Goal: Task Accomplishment & Management: Use online tool/utility

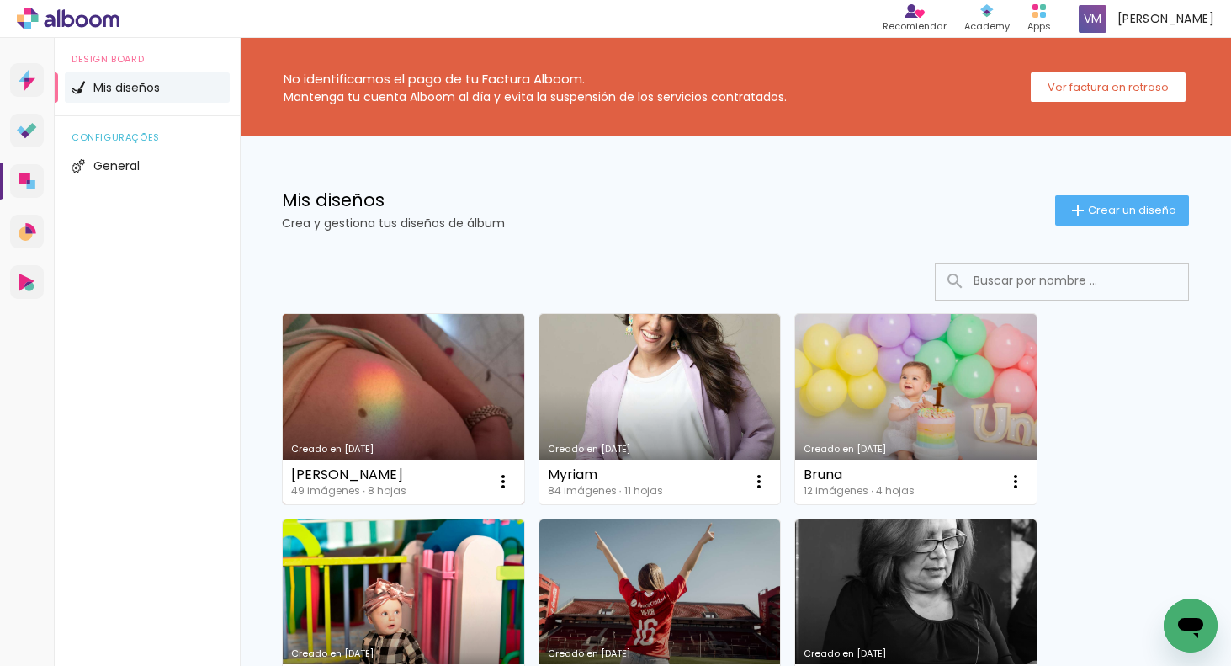
click at [432, 361] on link "Creado en [DATE]" at bounding box center [404, 409] width 242 height 190
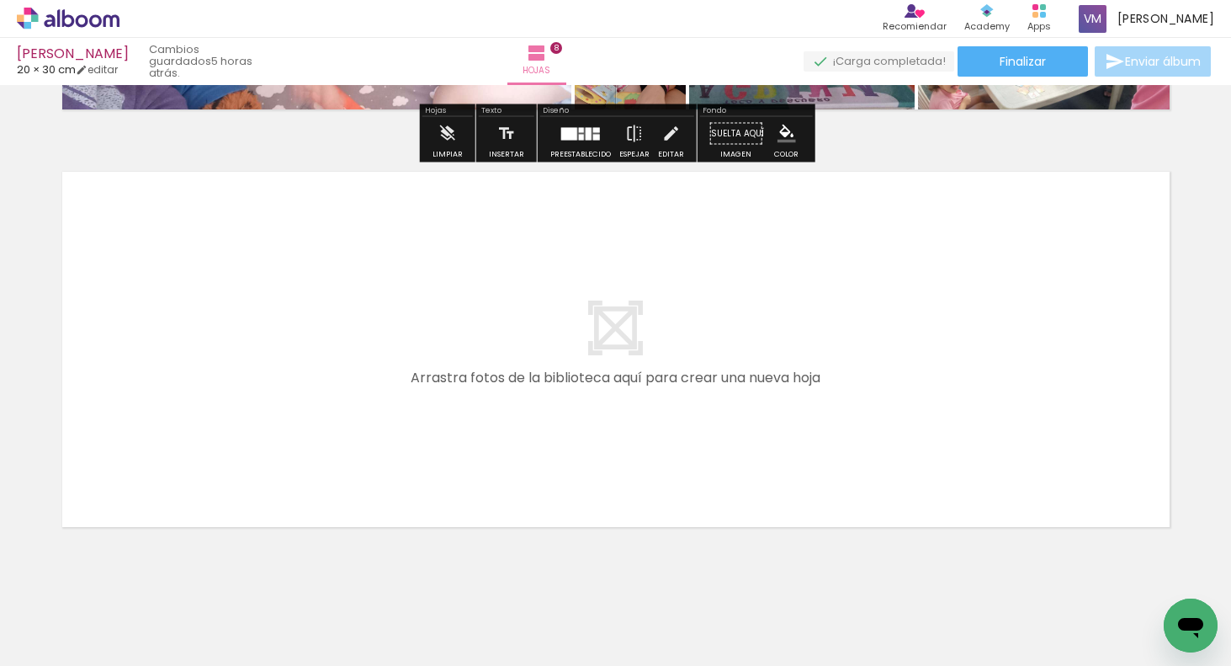
scroll to position [3316, 0]
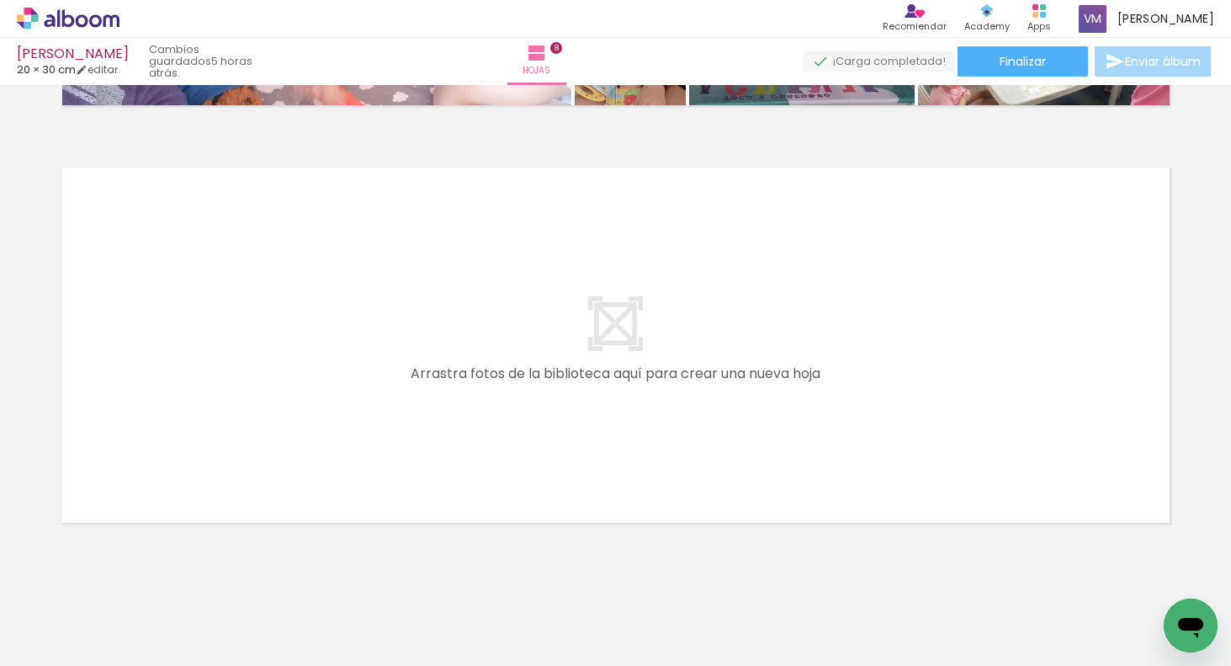
click at [75, 638] on paper-button "Añadir Fotos" at bounding box center [43, 643] width 64 height 27
click at [0, 0] on input "file" at bounding box center [0, 0] width 0 height 0
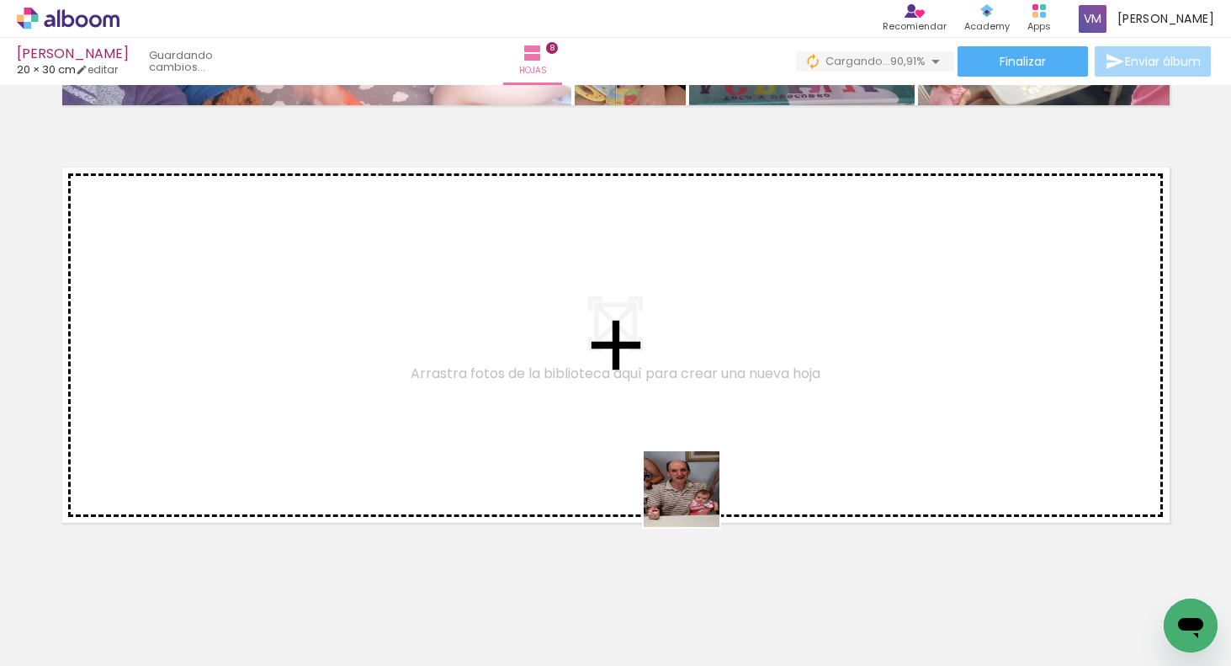
drag, startPoint x: 706, startPoint y: 613, endPoint x: 682, endPoint y: 449, distance: 165.9
click at [682, 449] on quentale-workspace at bounding box center [615, 333] width 1231 height 666
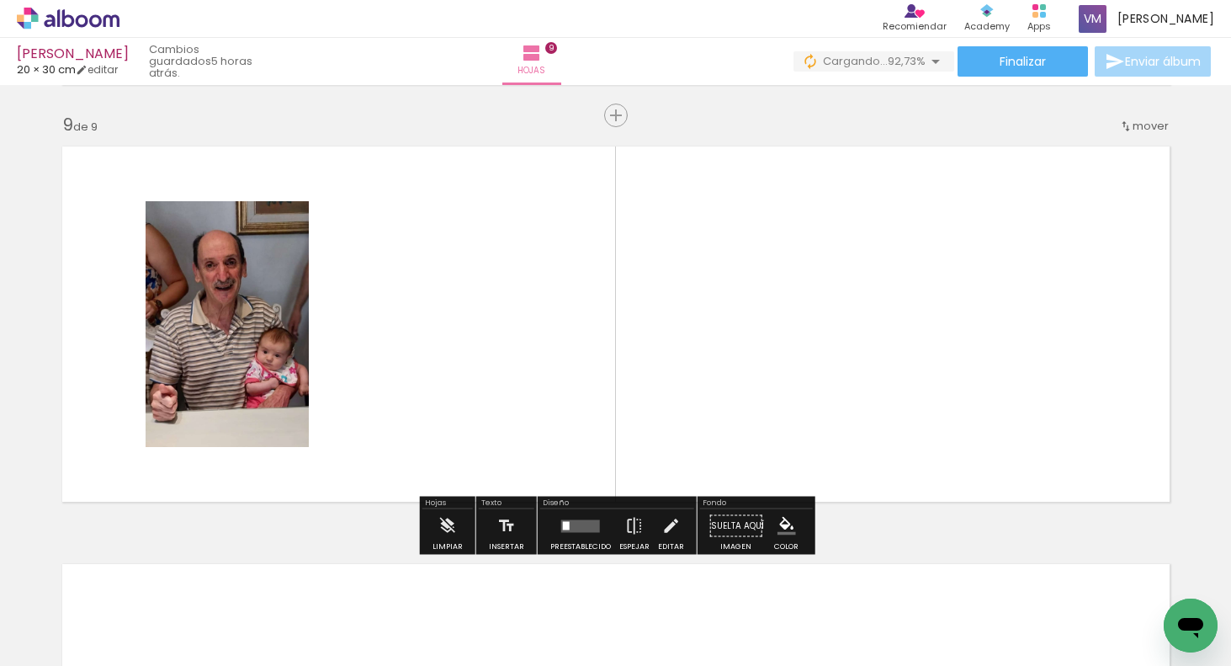
scroll to position [3338, 0]
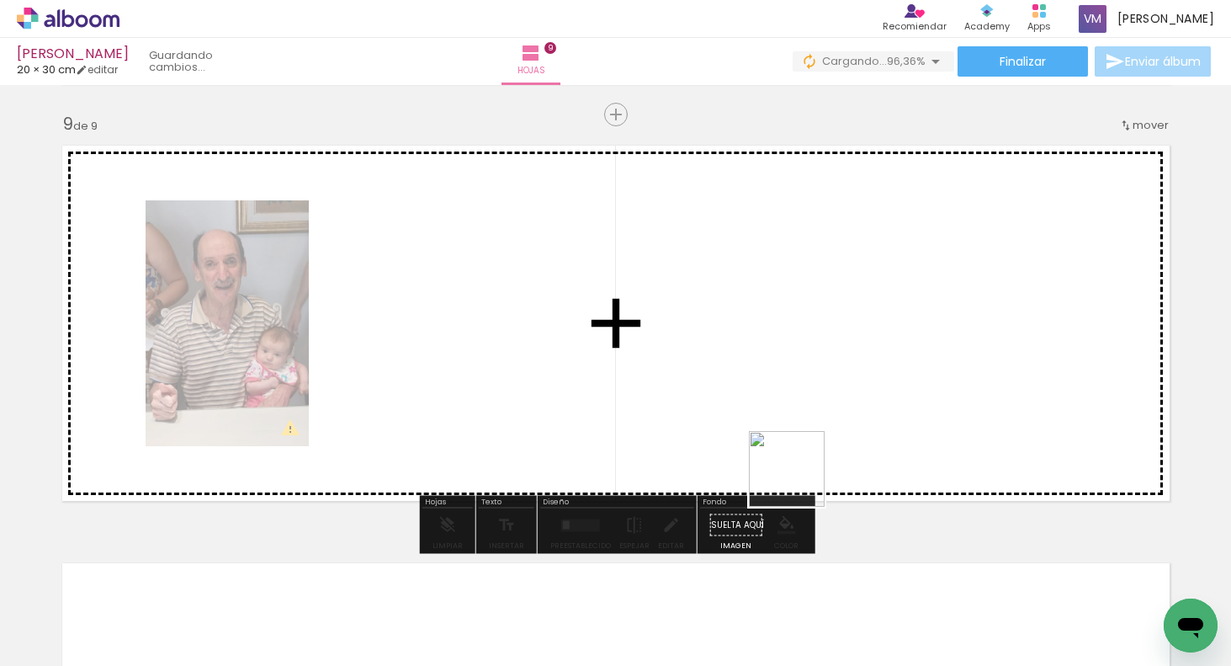
drag, startPoint x: 811, startPoint y: 609, endPoint x: 800, endPoint y: 422, distance: 187.2
click at [800, 422] on quentale-workspace at bounding box center [615, 333] width 1231 height 666
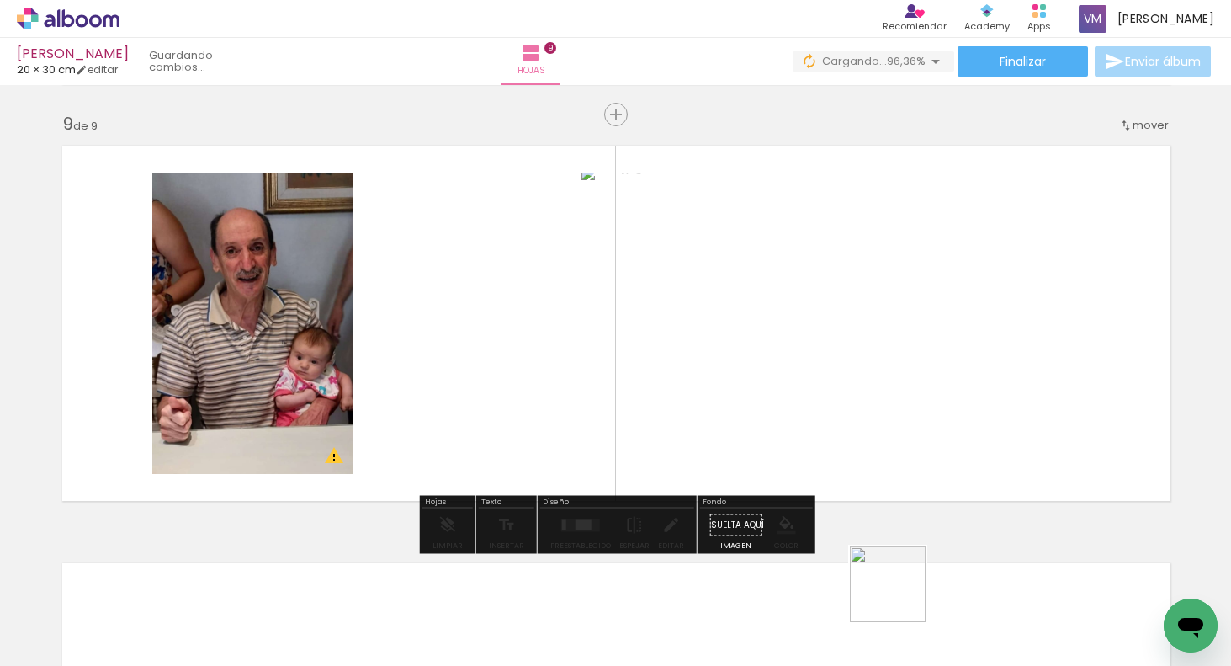
drag, startPoint x: 901, startPoint y: 597, endPoint x: 901, endPoint y: 412, distance: 185.2
click at [904, 400] on quentale-workspace at bounding box center [615, 333] width 1231 height 666
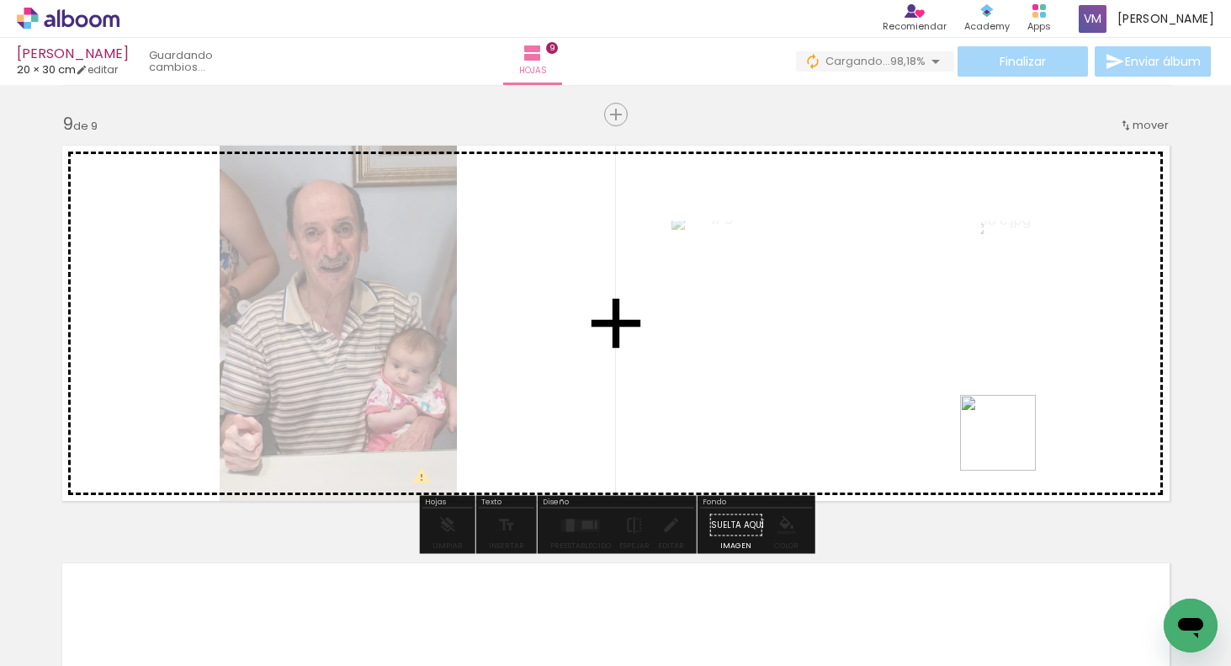
drag, startPoint x: 998, startPoint y: 545, endPoint x: 1054, endPoint y: 517, distance: 62.1
click at [1020, 418] on quentale-workspace at bounding box center [615, 333] width 1231 height 666
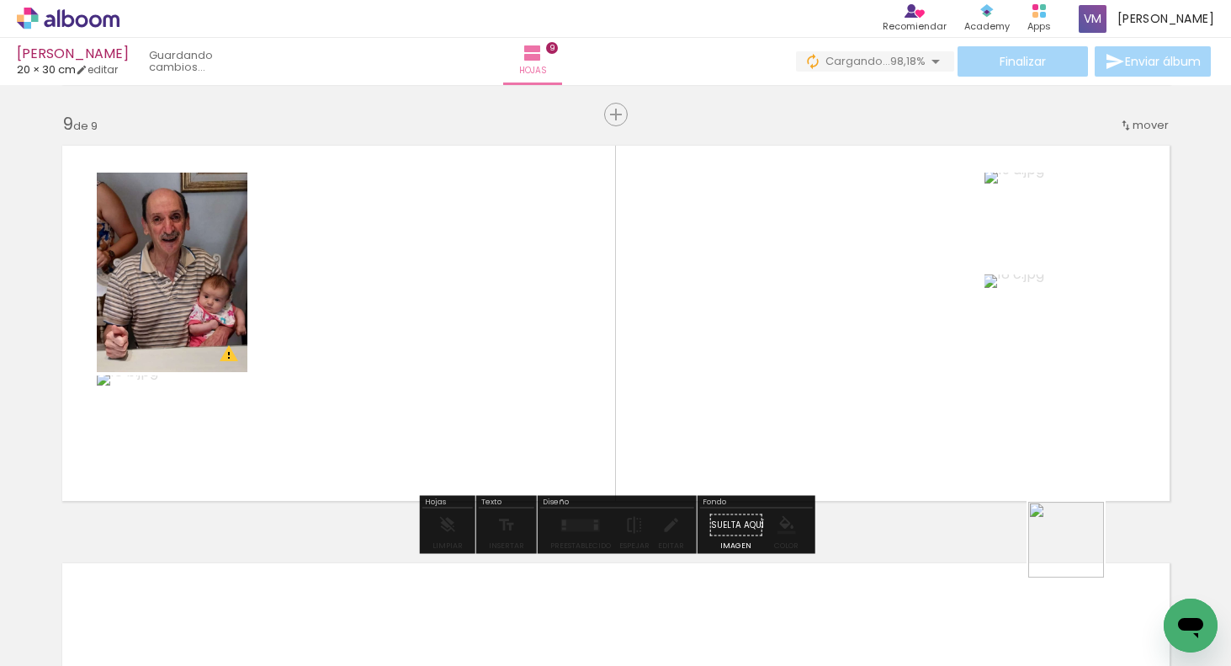
drag, startPoint x: 1078, startPoint y: 600, endPoint x: 1119, endPoint y: 525, distance: 85.1
click at [1072, 433] on quentale-workspace at bounding box center [615, 333] width 1231 height 666
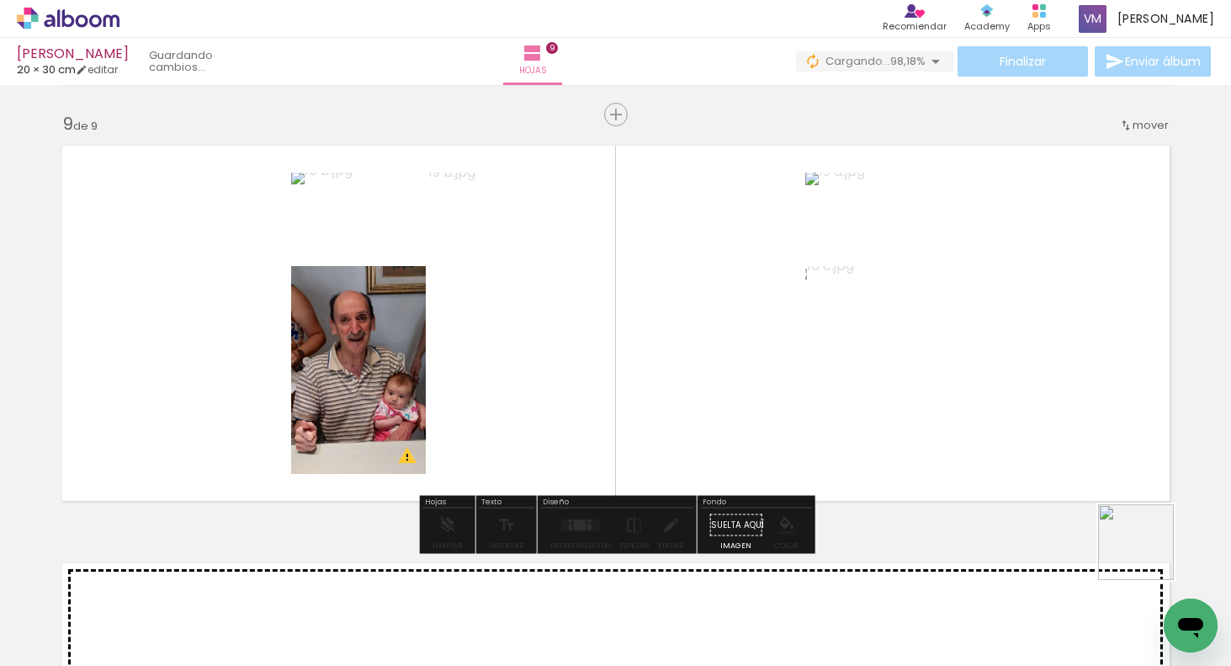
drag, startPoint x: 1162, startPoint y: 598, endPoint x: 1109, endPoint y: 436, distance: 171.2
click at [1122, 408] on quentale-workspace at bounding box center [615, 333] width 1231 height 666
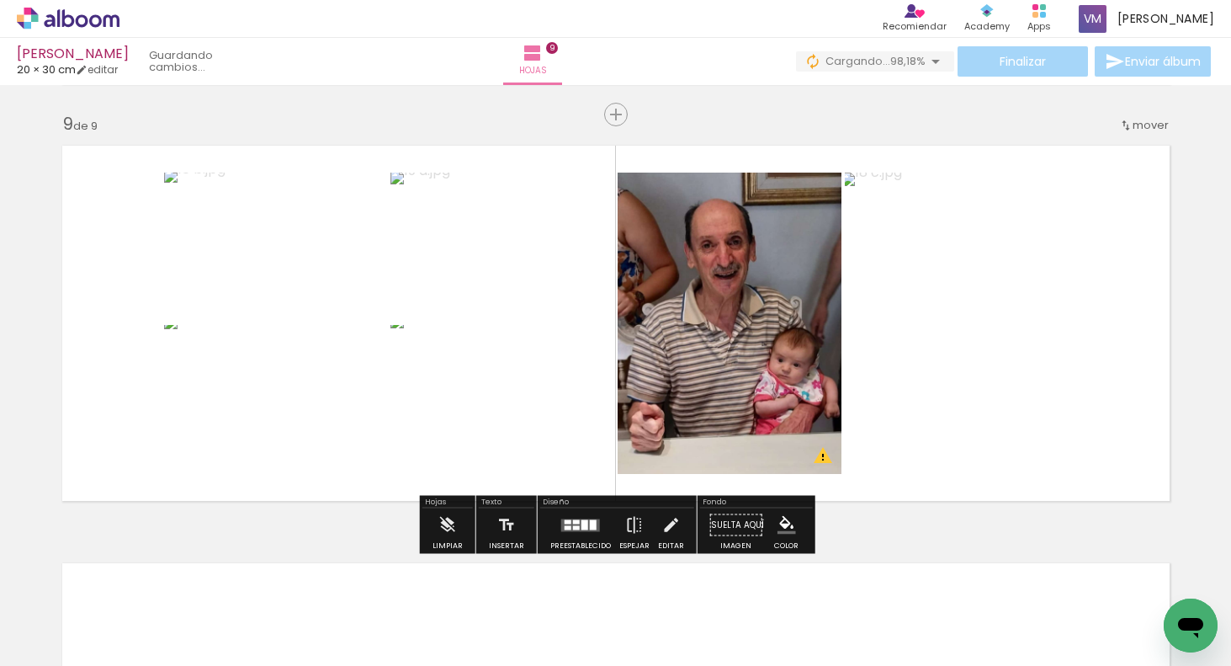
drag, startPoint x: 585, startPoint y: 524, endPoint x: 657, endPoint y: 520, distance: 72.5
click at [590, 524] on div at bounding box center [593, 524] width 7 height 10
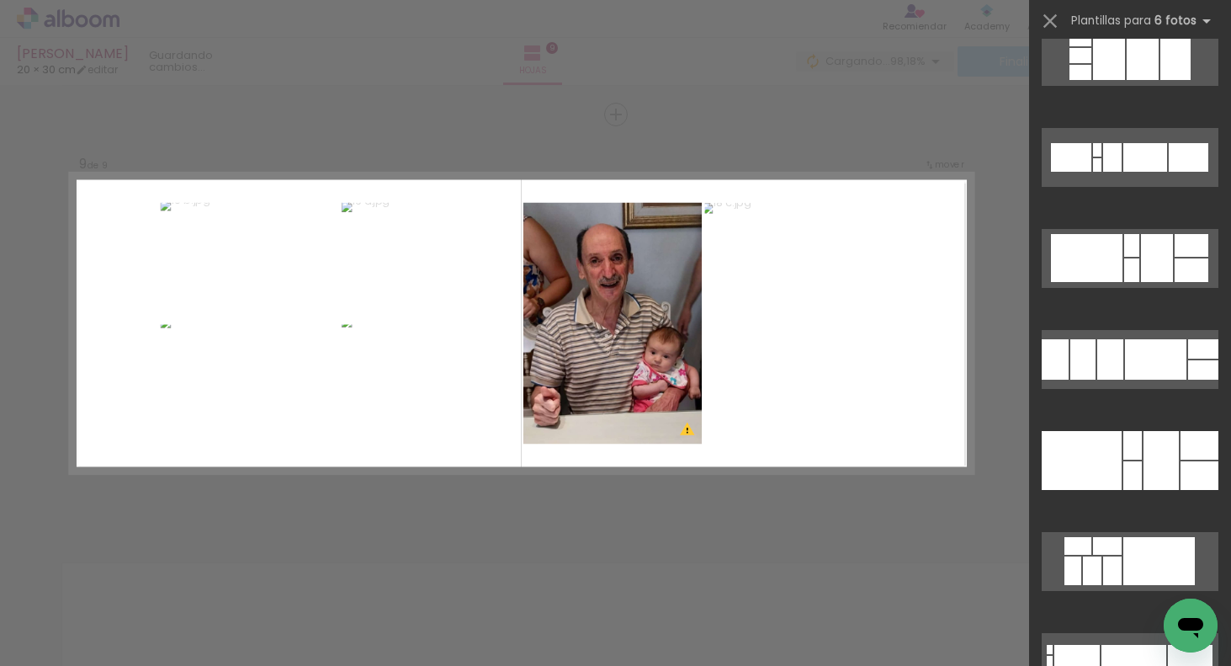
scroll to position [9382, 0]
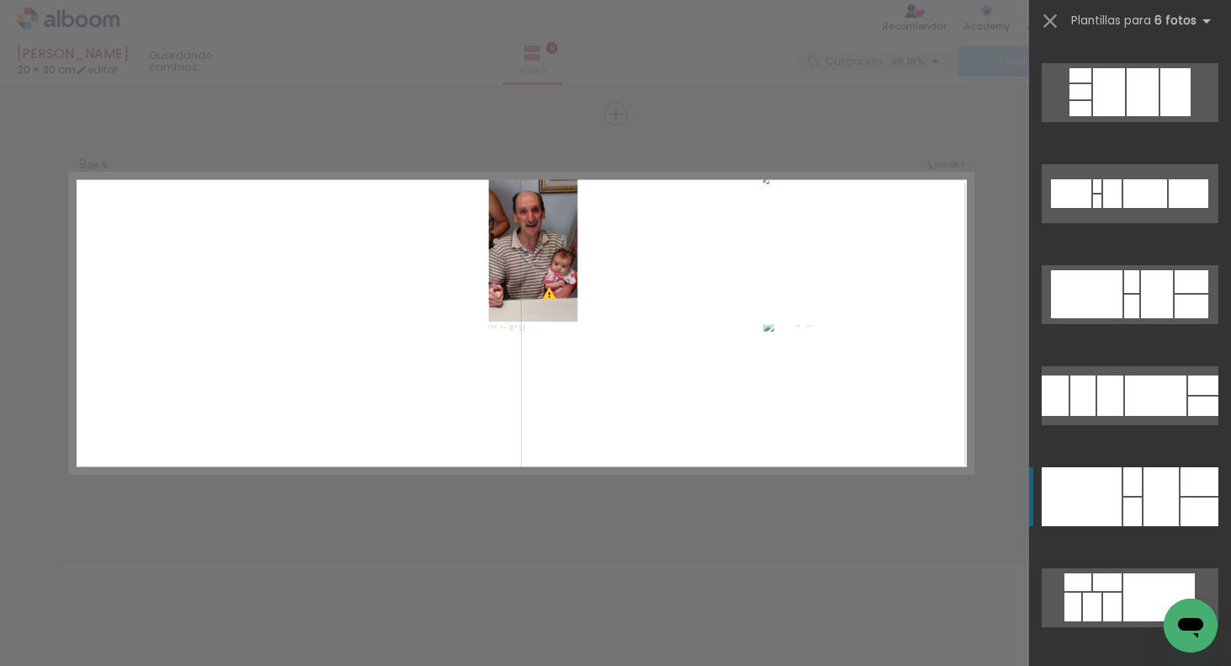
click at [1151, 475] on div at bounding box center [1161, 496] width 35 height 59
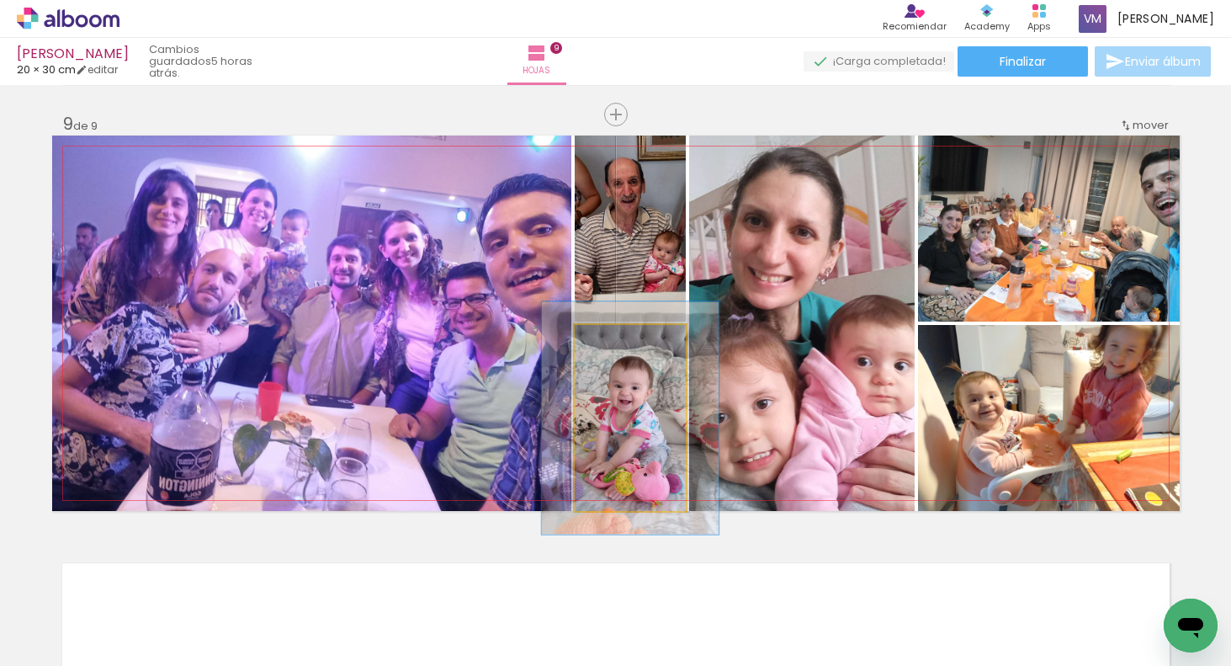
drag, startPoint x: 614, startPoint y: 343, endPoint x: 626, endPoint y: 339, distance: 12.3
type paper-slider "125"
click at [626, 341] on div at bounding box center [623, 342] width 15 height 15
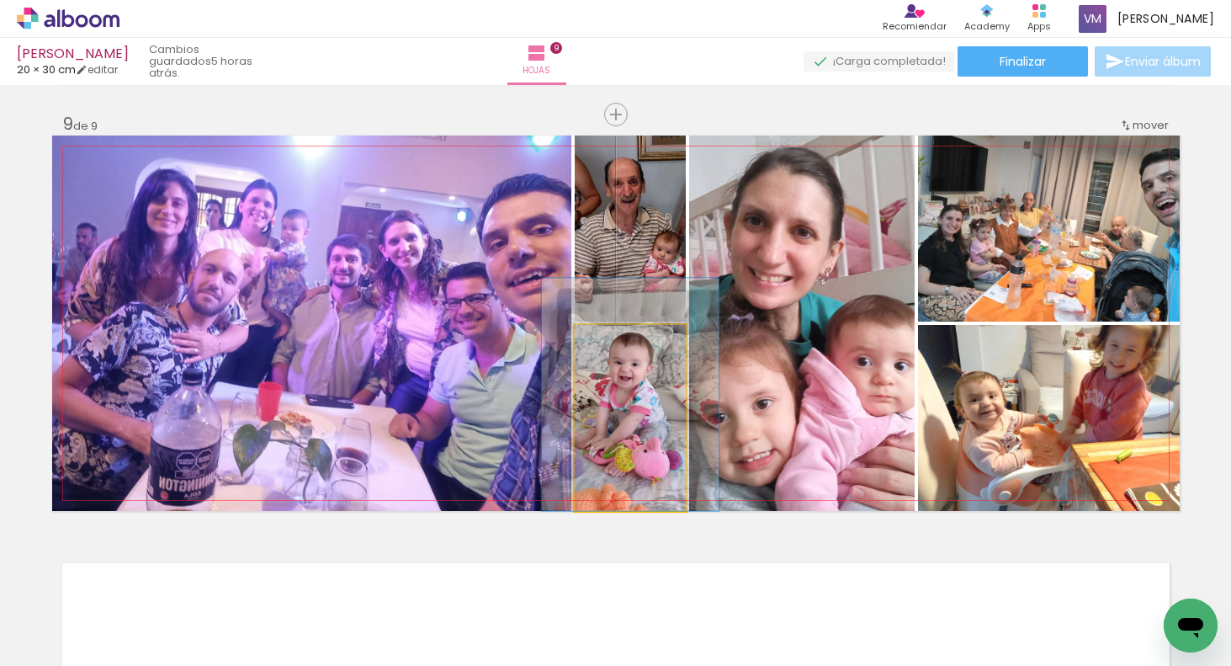
drag, startPoint x: 660, startPoint y: 418, endPoint x: 659, endPoint y: 391, distance: 26.1
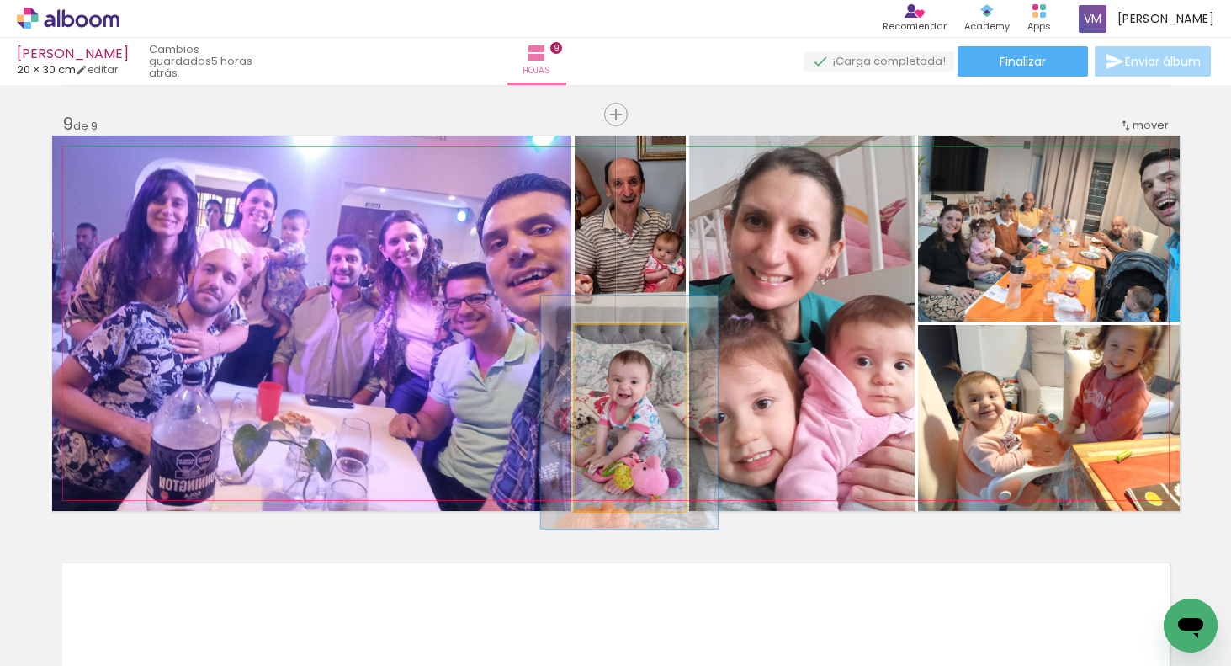
drag, startPoint x: 662, startPoint y: 411, endPoint x: 668, endPoint y: 426, distance: 16.0
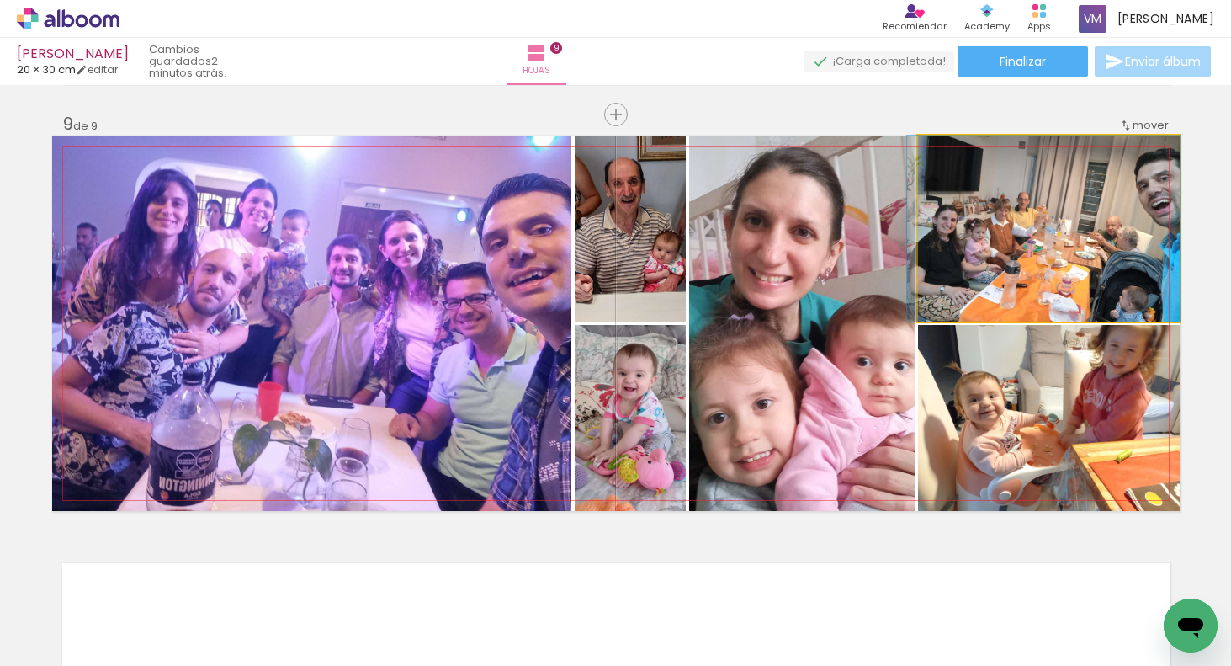
drag, startPoint x: 1040, startPoint y: 246, endPoint x: 1013, endPoint y: 245, distance: 26.1
drag, startPoint x: 1112, startPoint y: 230, endPoint x: 1091, endPoint y: 227, distance: 21.2
click at [1141, 199] on div at bounding box center [1043, 229] width 273 height 186
drag, startPoint x: 1141, startPoint y: 199, endPoint x: 1146, endPoint y: 187, distance: 13.2
click at [1141, 199] on quentale-photo at bounding box center [1049, 229] width 262 height 186
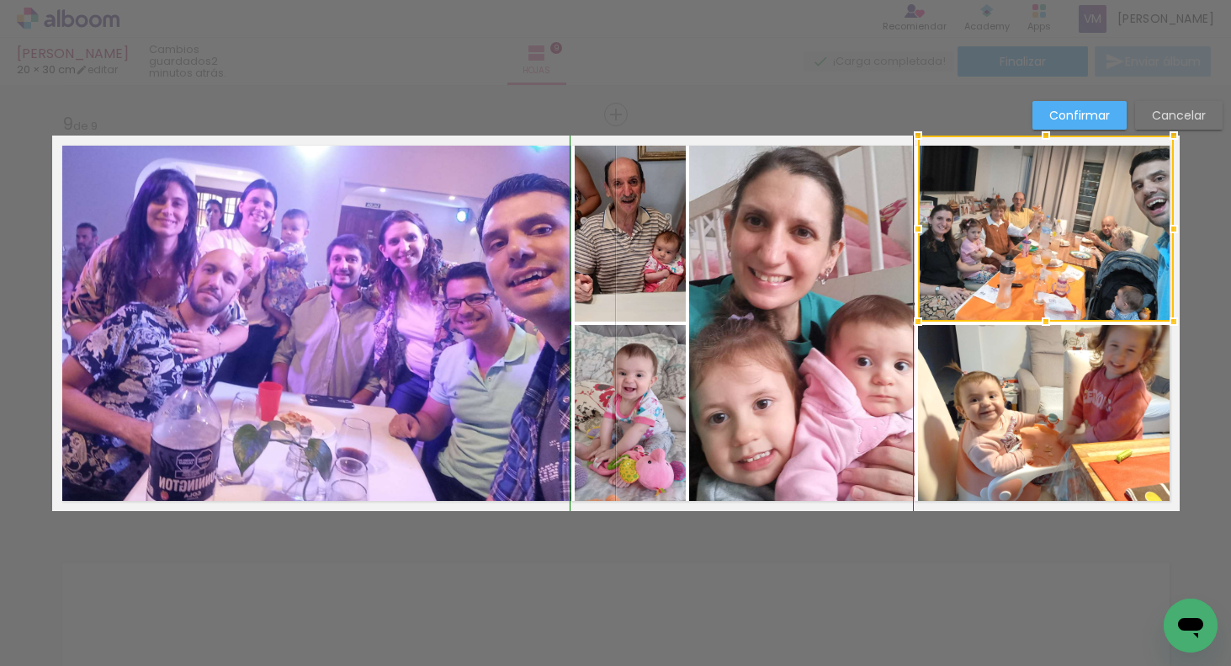
click at [1174, 135] on div at bounding box center [1174, 136] width 34 height 34
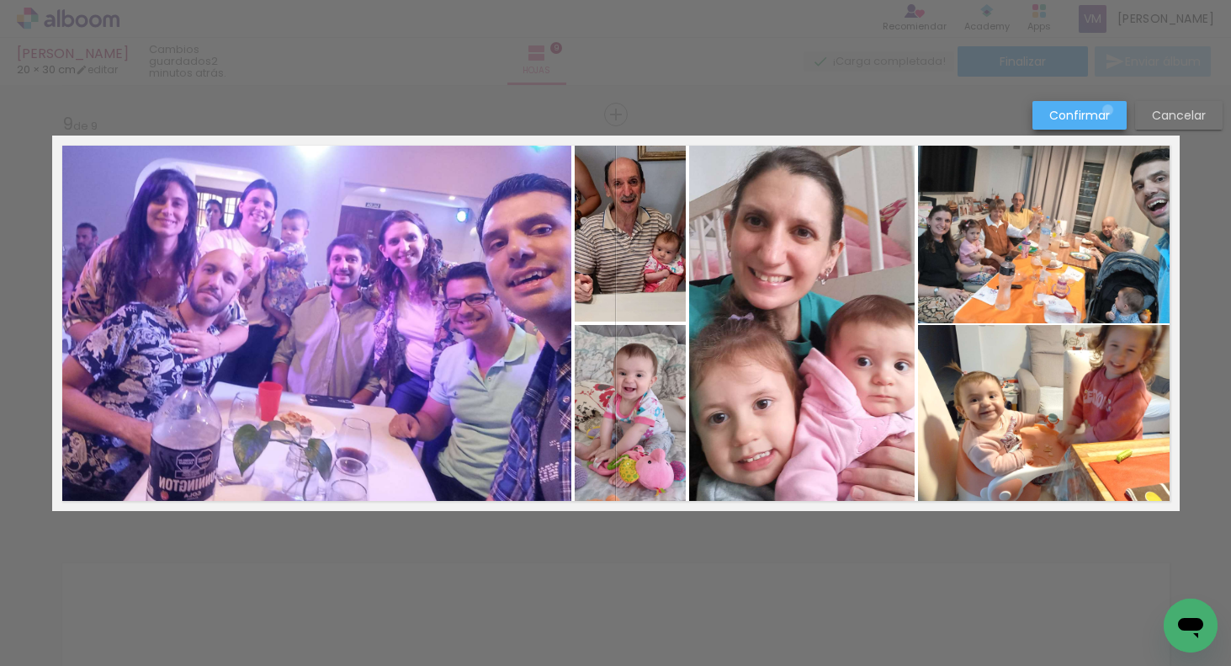
click at [0, 0] on slot "Confirmar" at bounding box center [0, 0] width 0 height 0
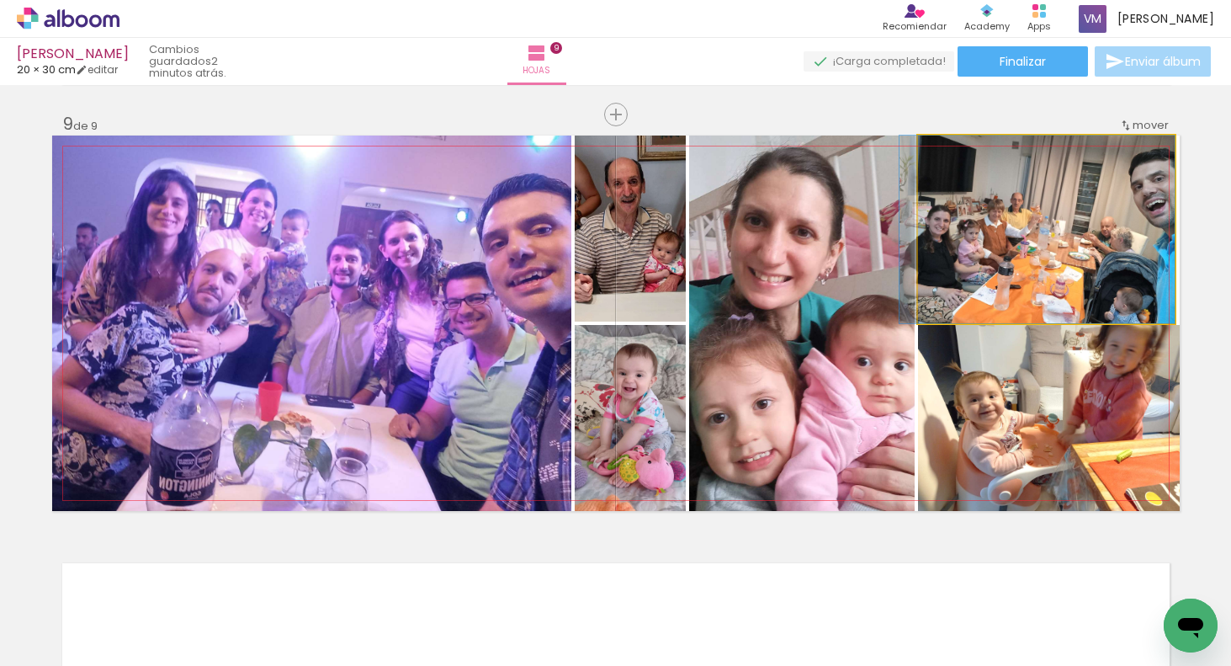
drag, startPoint x: 1100, startPoint y: 229, endPoint x: 1083, endPoint y: 230, distance: 16.9
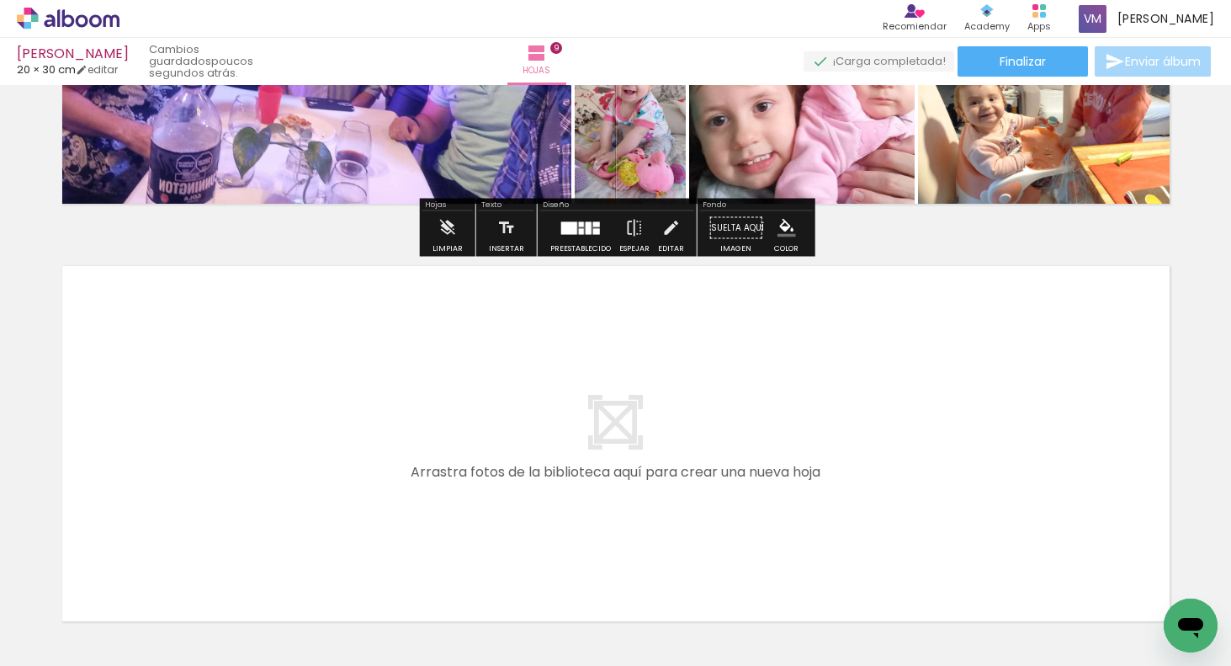
scroll to position [3682, 0]
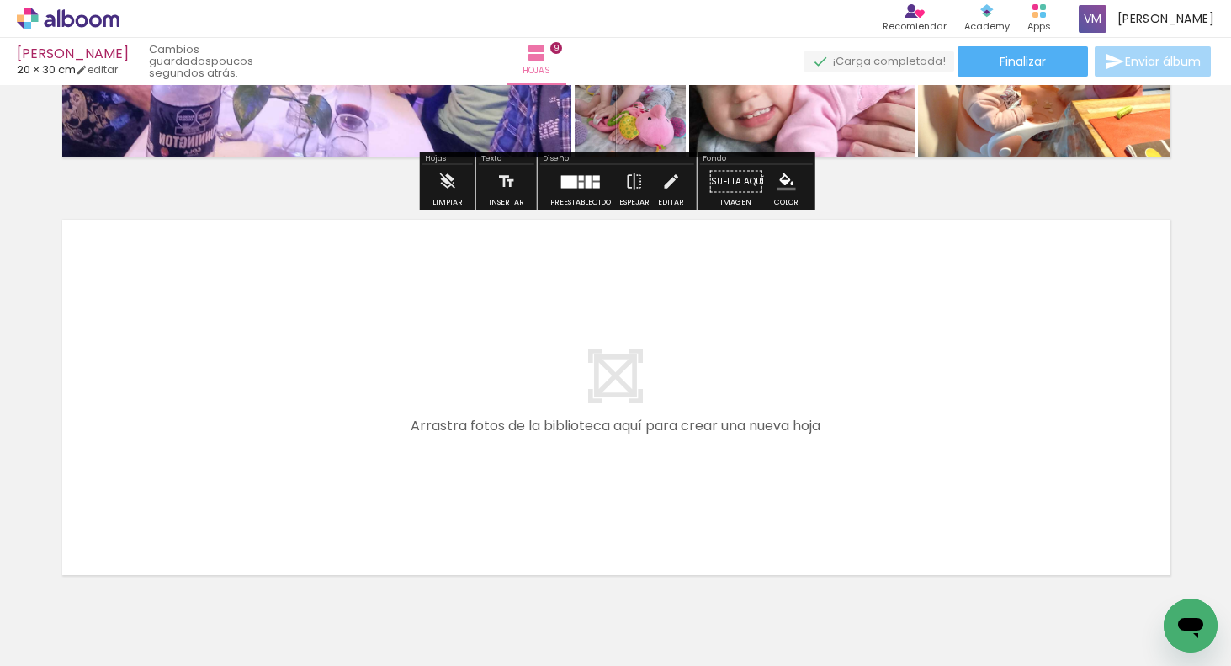
click at [67, 648] on span "Añadir Fotos" at bounding box center [51, 643] width 33 height 19
click at [0, 0] on input "file" at bounding box center [0, 0] width 0 height 0
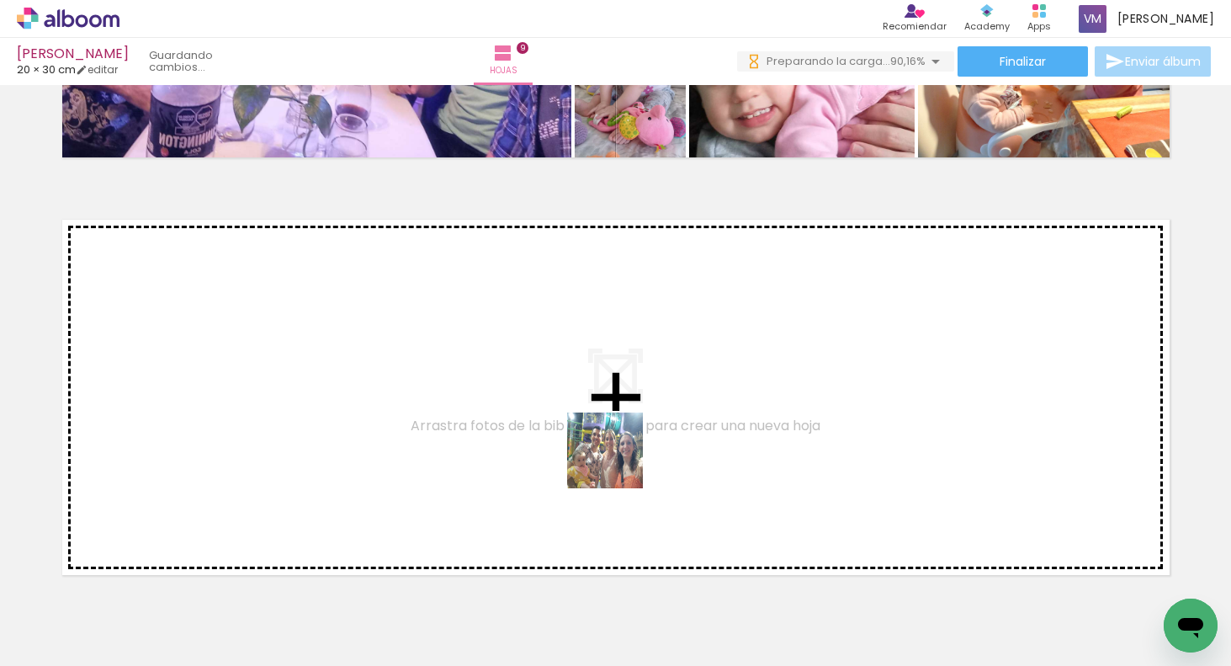
drag, startPoint x: 711, startPoint y: 618, endPoint x: 729, endPoint y: 577, distance: 44.9
click at [614, 458] on quentale-workspace at bounding box center [615, 333] width 1231 height 666
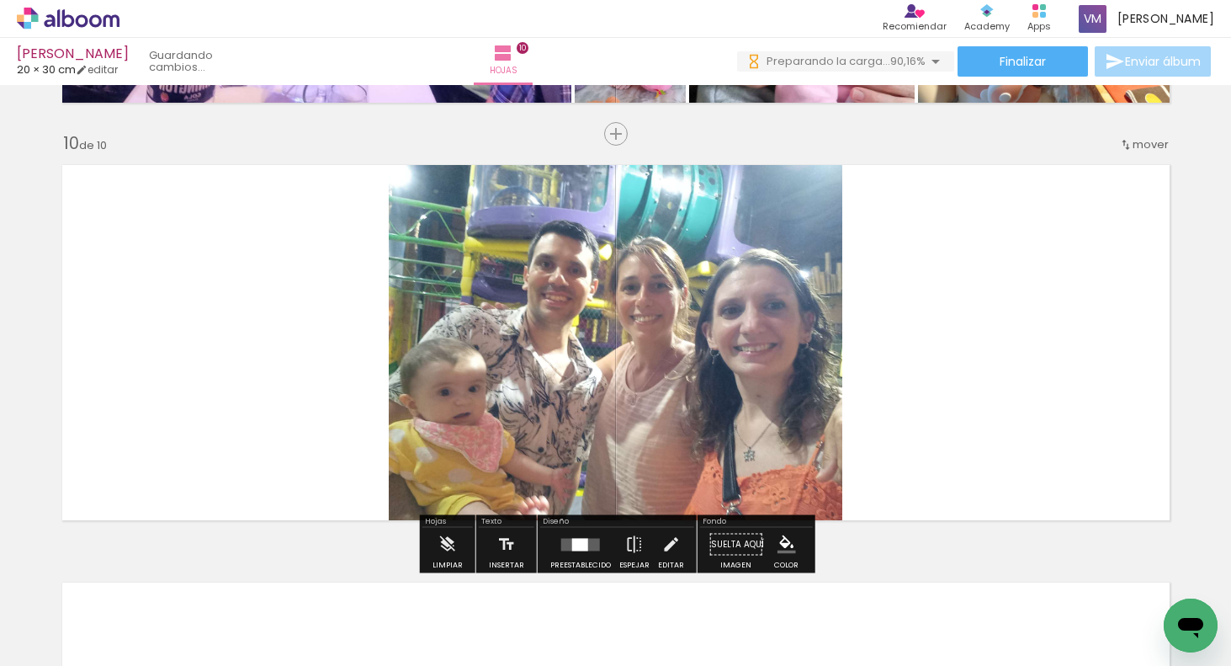
scroll to position [3756, 0]
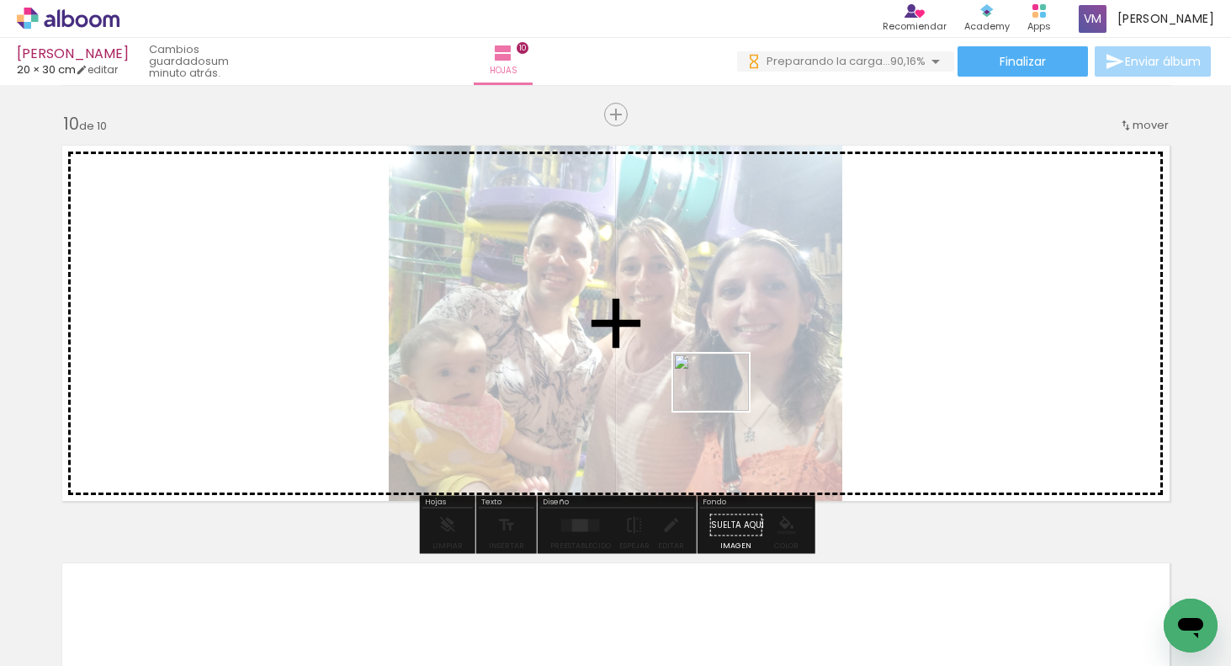
drag, startPoint x: 796, startPoint y: 610, endPoint x: 724, endPoint y: 411, distance: 212.2
click at [725, 410] on quentale-workspace at bounding box center [615, 333] width 1231 height 666
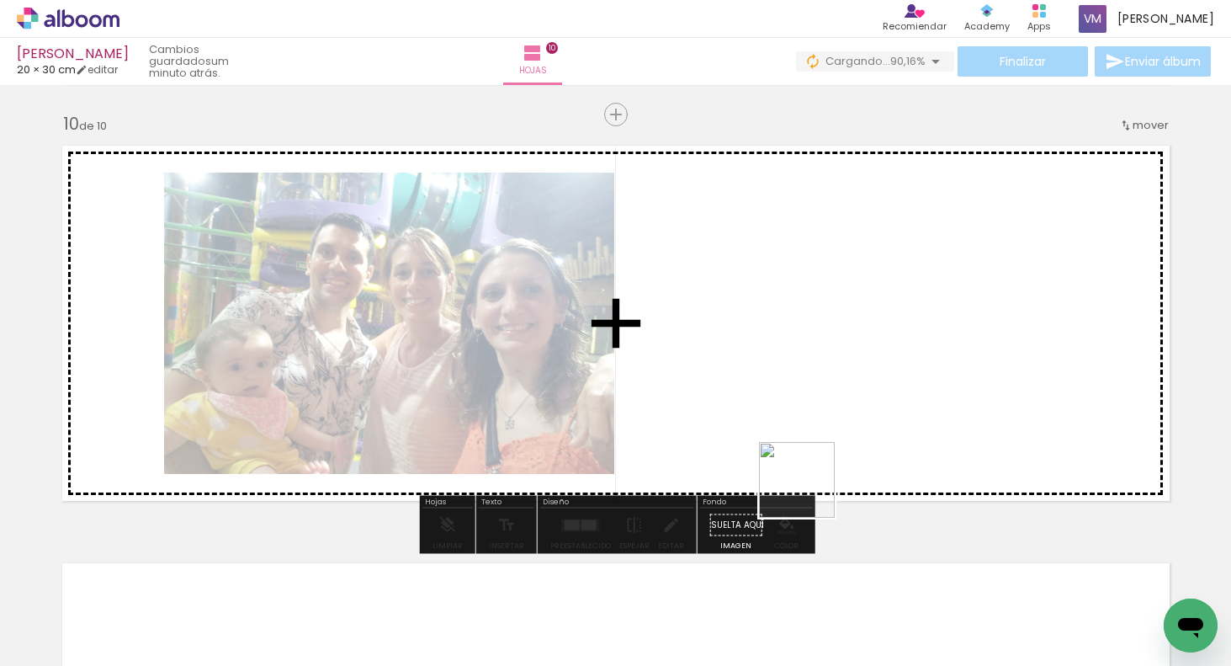
drag, startPoint x: 886, startPoint y: 607, endPoint x: 789, endPoint y: 465, distance: 172.1
click at [747, 430] on quentale-workspace at bounding box center [615, 333] width 1231 height 666
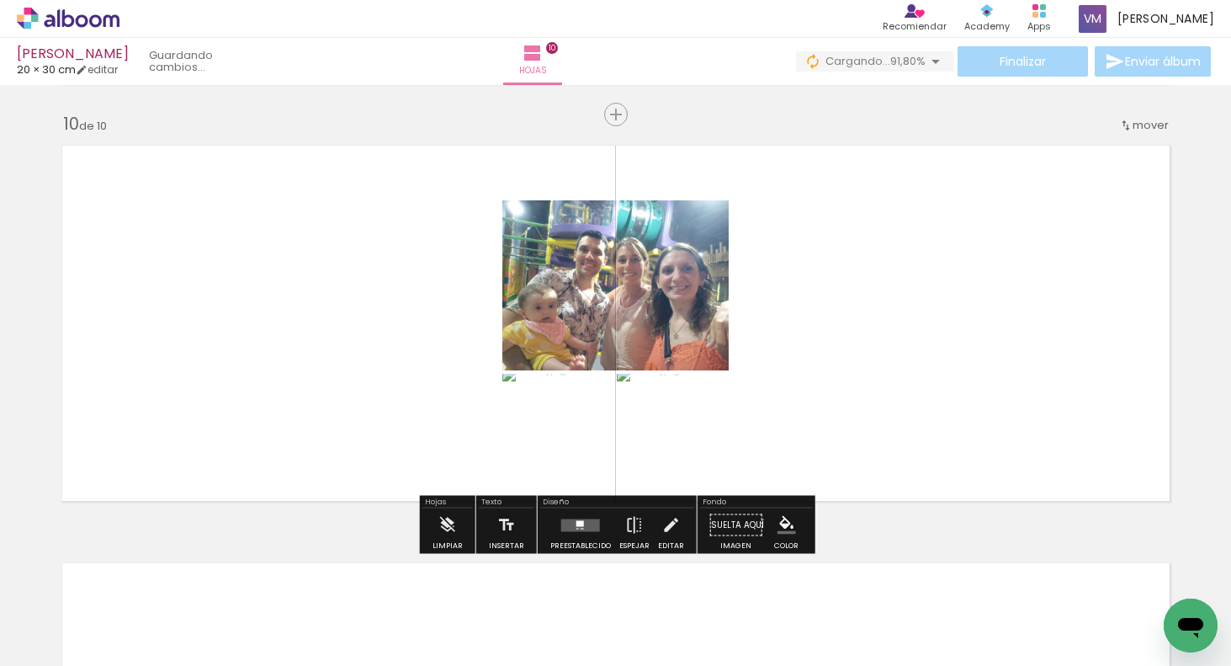
drag, startPoint x: 990, startPoint y: 612, endPoint x: 1033, endPoint y: 529, distance: 93.0
click at [1005, 419] on quentale-workspace at bounding box center [615, 333] width 1231 height 666
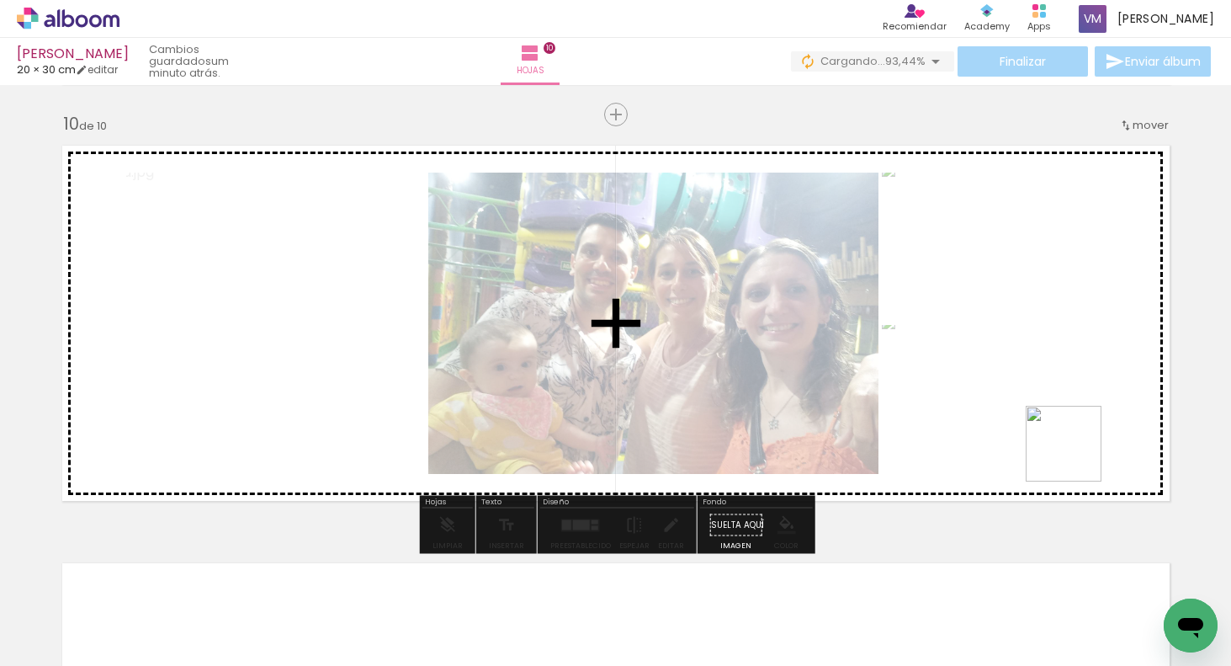
drag, startPoint x: 1076, startPoint y: 617, endPoint x: 1124, endPoint y: 540, distance: 91.1
click at [1071, 420] on quentale-workspace at bounding box center [615, 333] width 1231 height 666
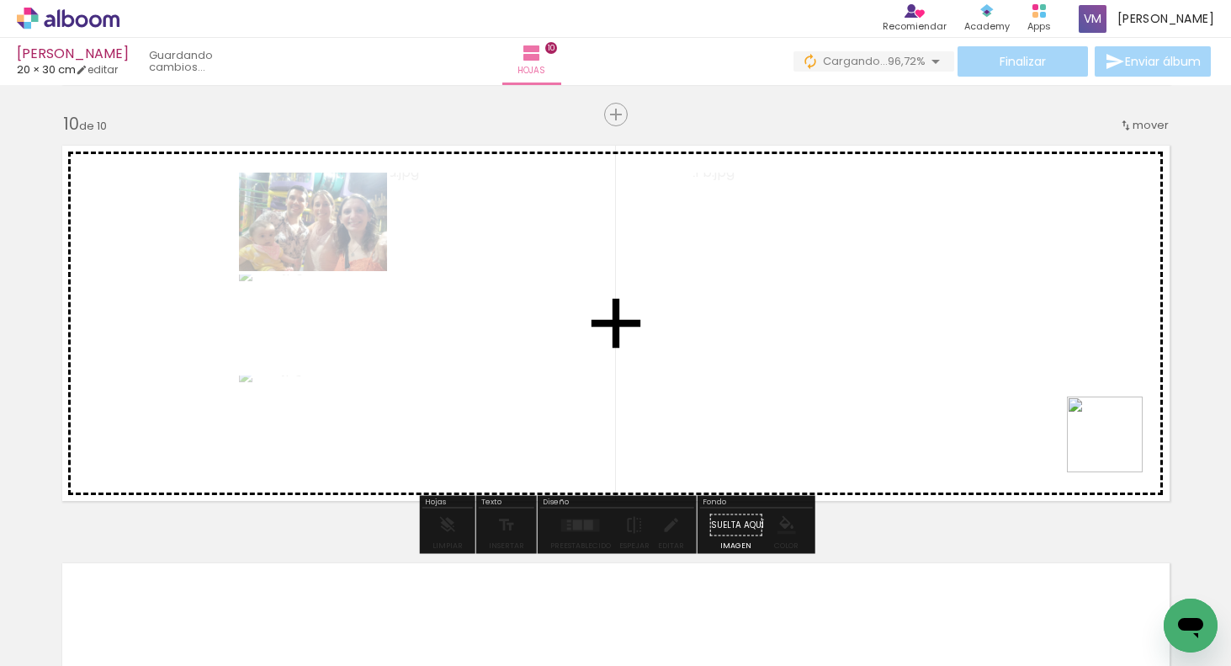
drag, startPoint x: 1142, startPoint y: 534, endPoint x: 1072, endPoint y: 356, distance: 191.2
click at [1072, 356] on quentale-workspace at bounding box center [615, 333] width 1231 height 666
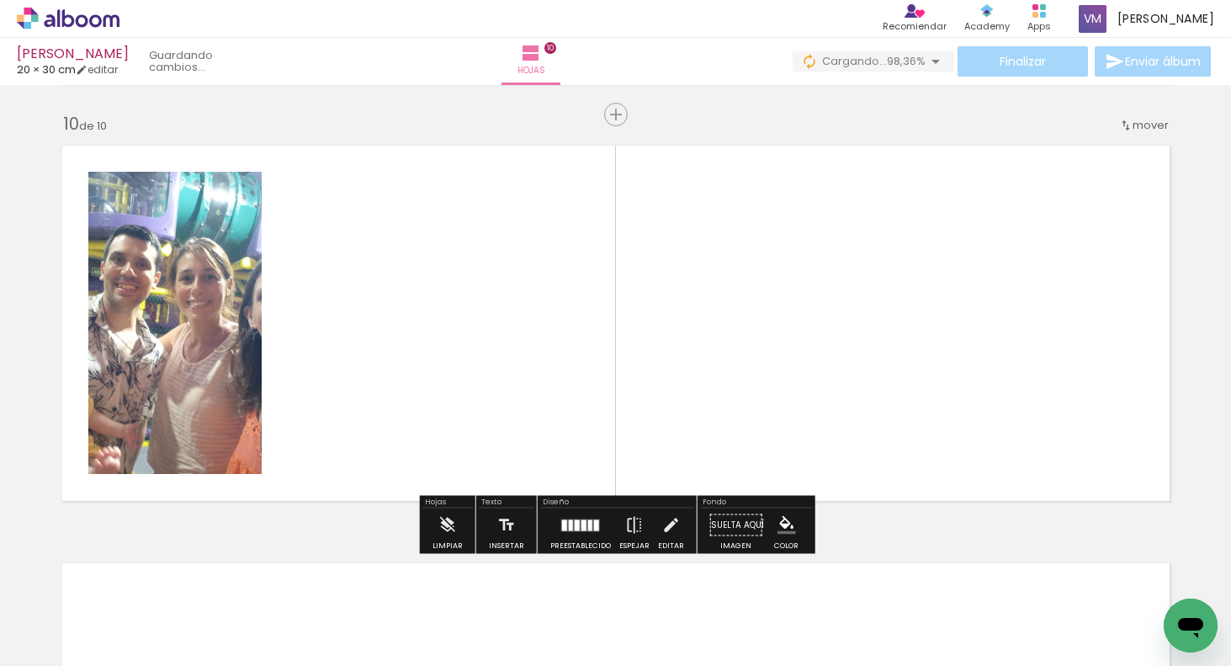
click at [582, 529] on div at bounding box center [584, 524] width 5 height 11
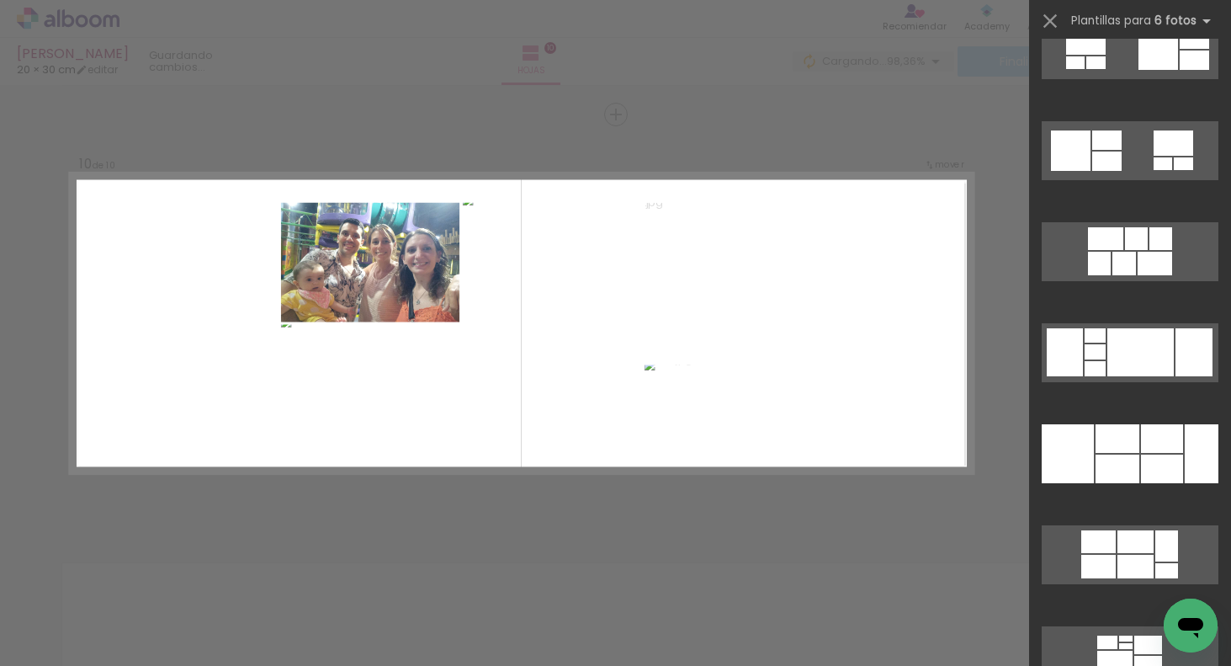
scroll to position [653, 0]
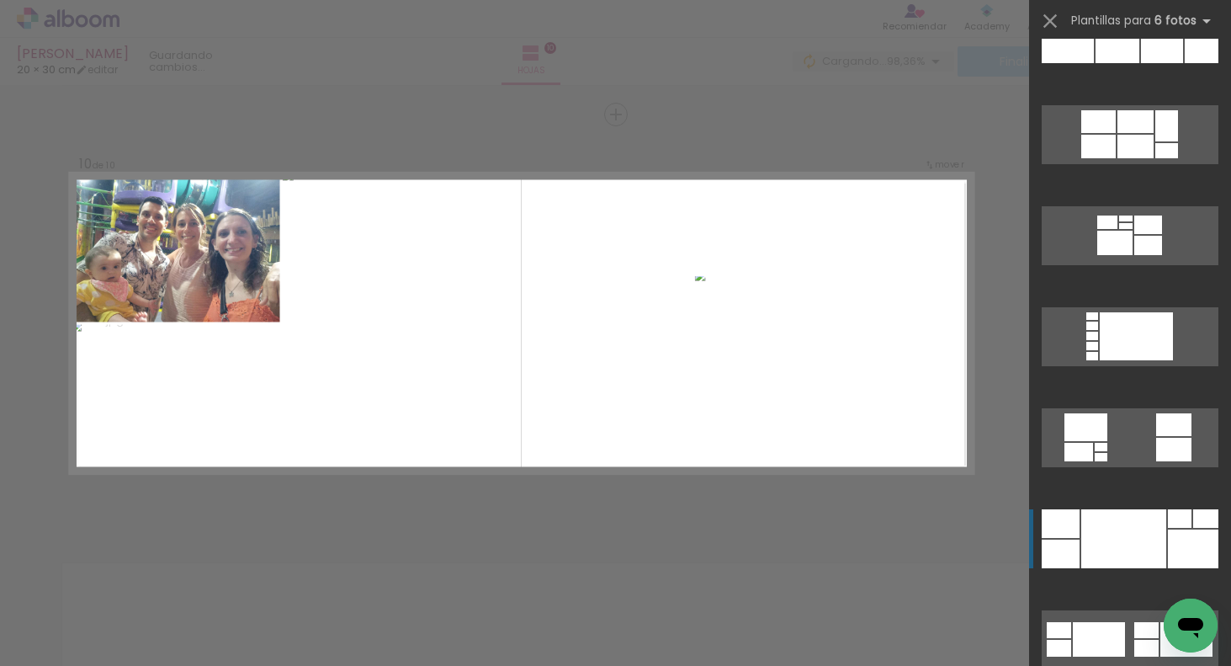
click at [1150, 540] on div at bounding box center [1124, 538] width 85 height 59
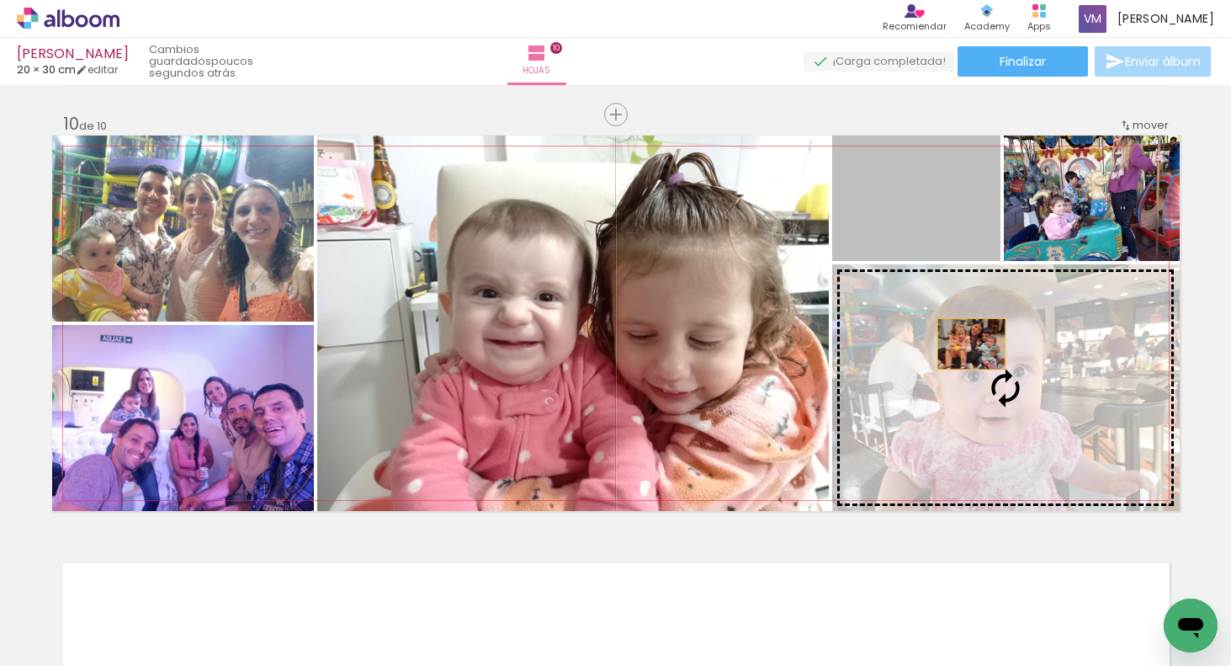
drag, startPoint x: 938, startPoint y: 217, endPoint x: 981, endPoint y: 320, distance: 111.6
click at [0, 0] on slot at bounding box center [0, 0] width 0 height 0
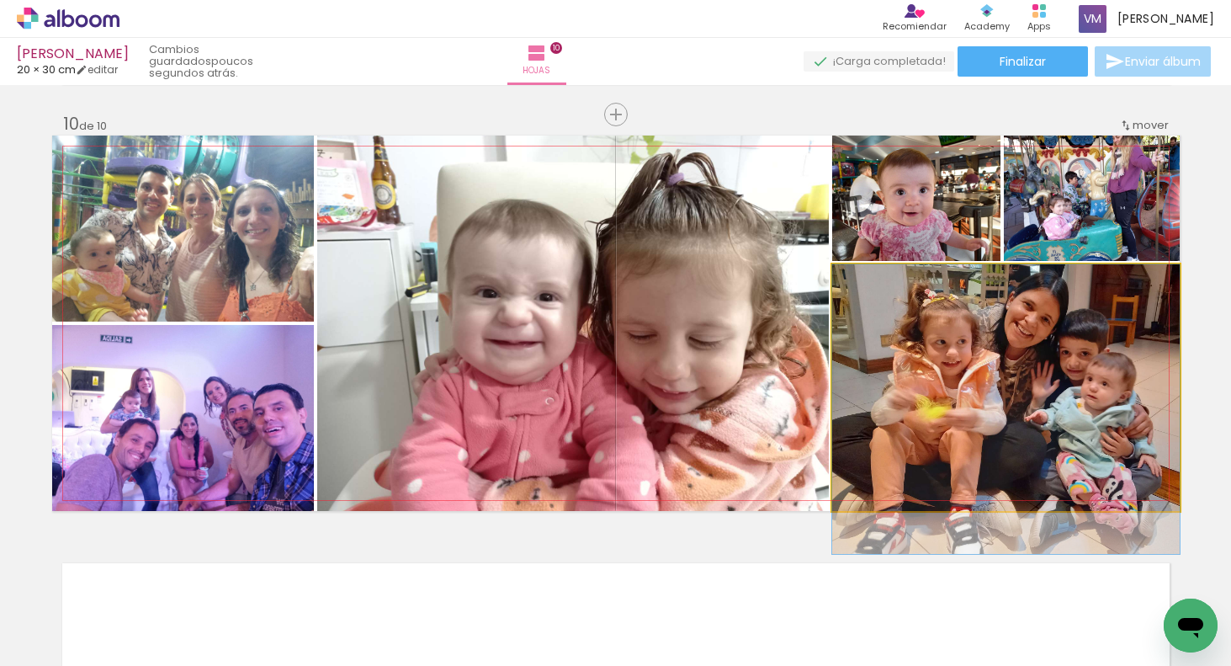
drag, startPoint x: 1026, startPoint y: 362, endPoint x: 1016, endPoint y: 405, distance: 44.1
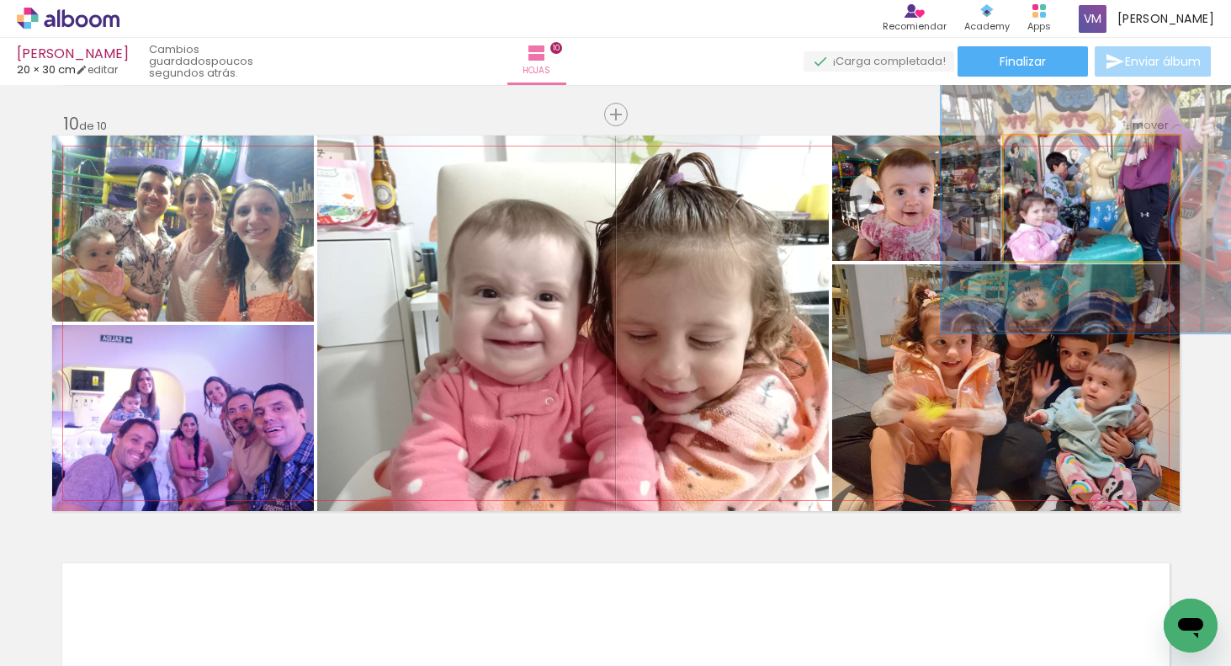
drag, startPoint x: 1048, startPoint y: 156, endPoint x: 1096, endPoint y: 165, distance: 48.9
click at [1097, 157] on div at bounding box center [1084, 153] width 27 height 27
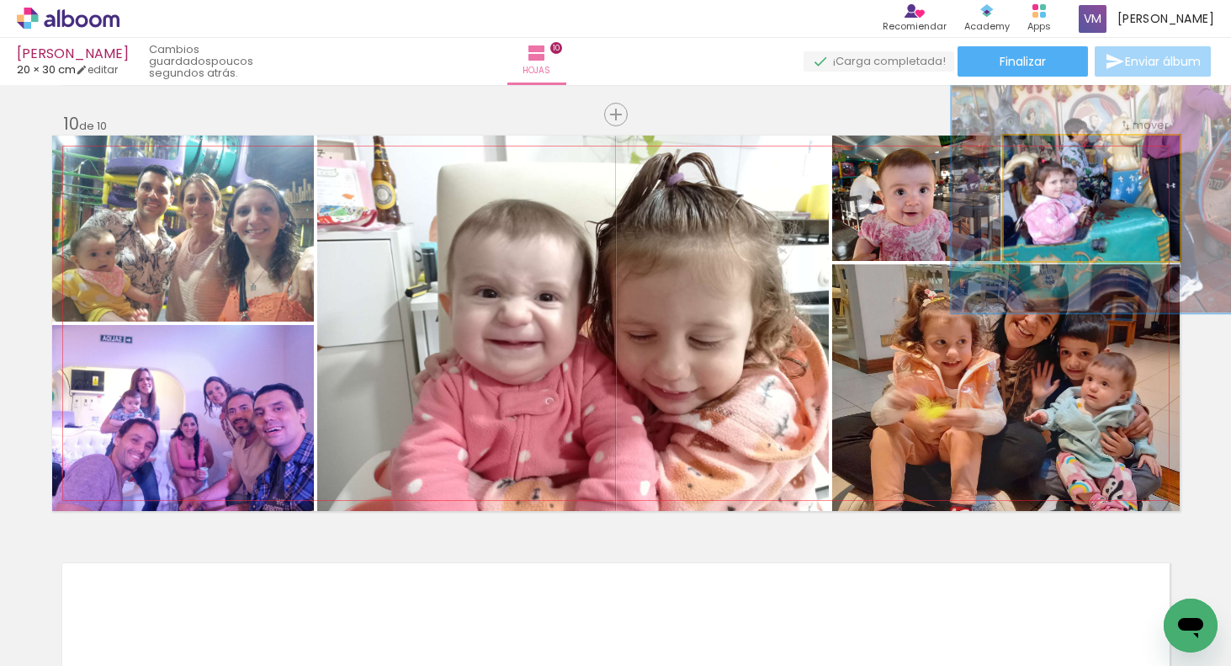
drag, startPoint x: 1090, startPoint y: 222, endPoint x: 1109, endPoint y: 195, distance: 32.7
click at [1114, 220] on quentale-photo at bounding box center [1092, 198] width 176 height 125
type paper-slider "198"
click at [1112, 154] on div at bounding box center [1098, 153] width 27 height 27
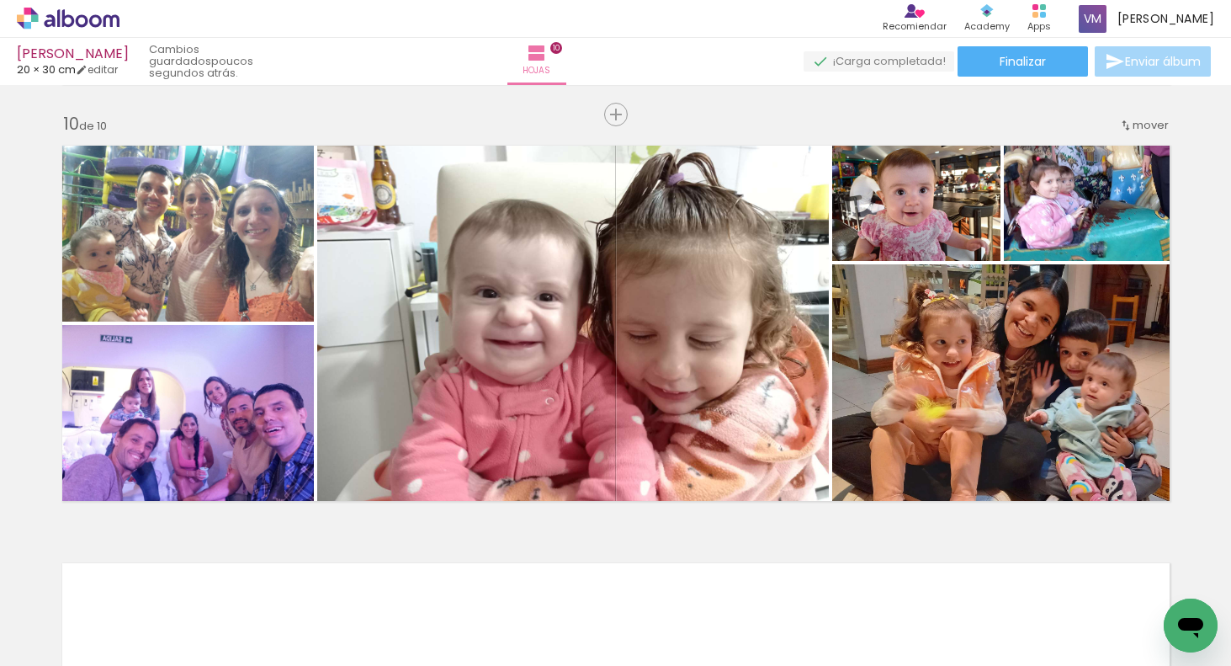
click at [67, 648] on span "Añadir Fotos" at bounding box center [51, 643] width 33 height 19
click at [0, 0] on input "file" at bounding box center [0, 0] width 0 height 0
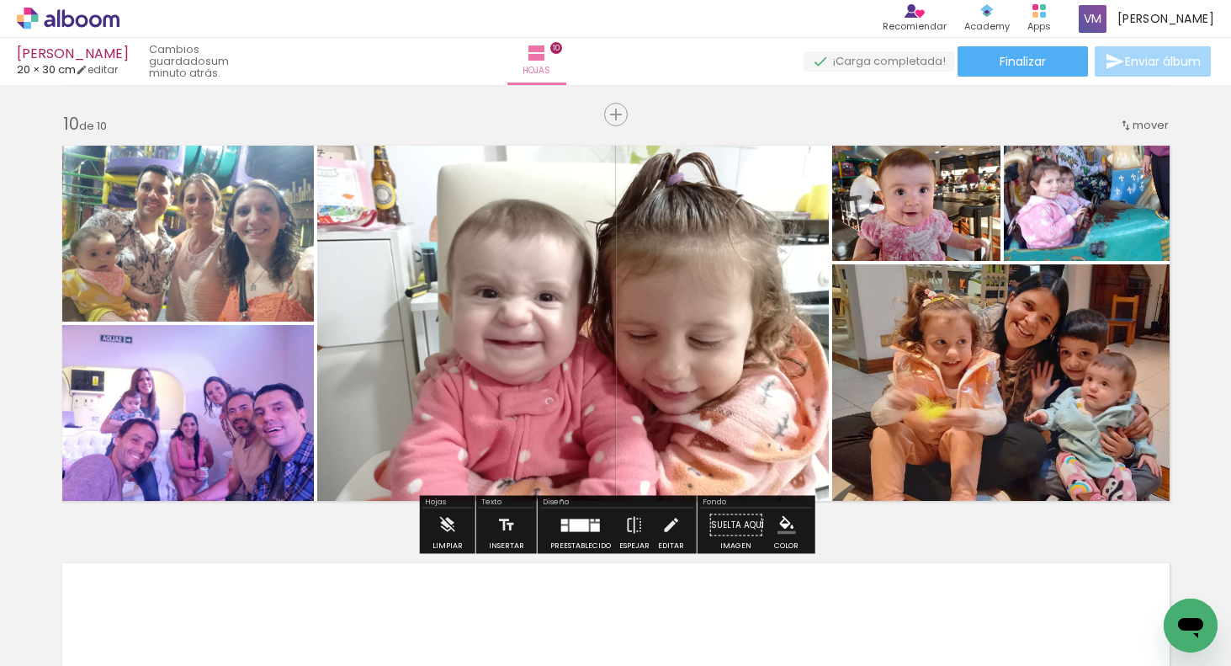
click at [75, 638] on paper-button "Añadir Fotos" at bounding box center [43, 643] width 64 height 27
click at [0, 0] on input "file" at bounding box center [0, 0] width 0 height 0
click at [67, 638] on span "Añadir Fotos" at bounding box center [51, 643] width 33 height 19
click at [0, 0] on input "file" at bounding box center [0, 0] width 0 height 0
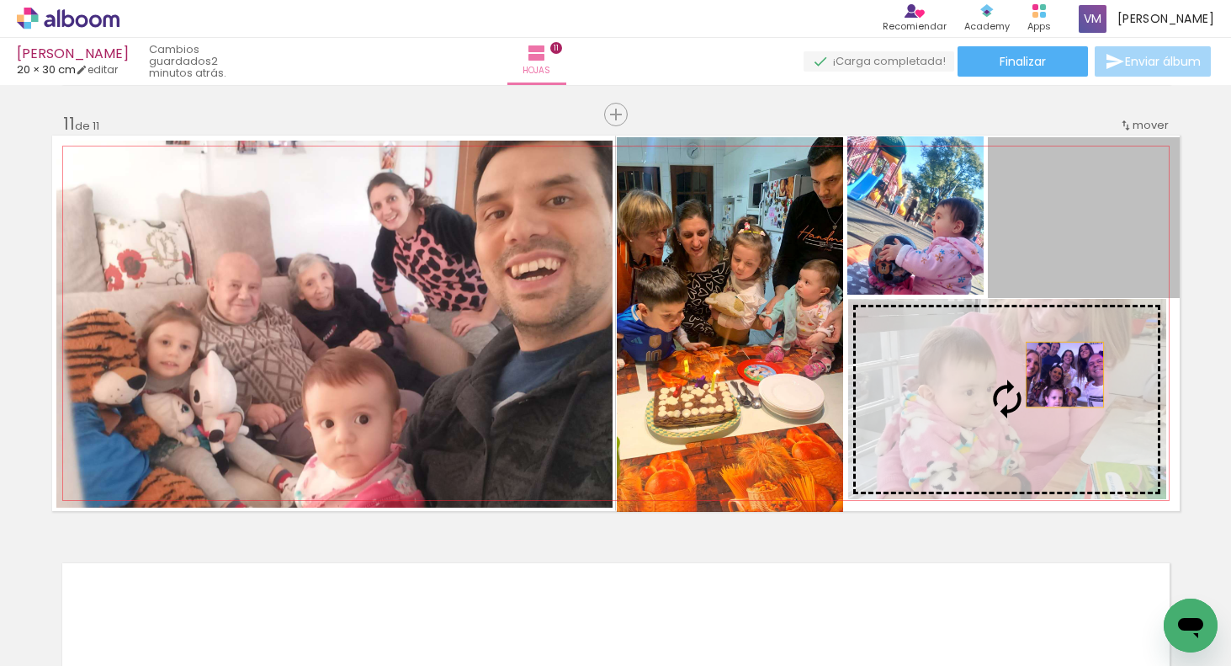
scroll to position [0, 5134]
drag, startPoint x: 1059, startPoint y: 297, endPoint x: 1069, endPoint y: 365, distance: 68.9
click at [0, 0] on slot at bounding box center [0, 0] width 0 height 0
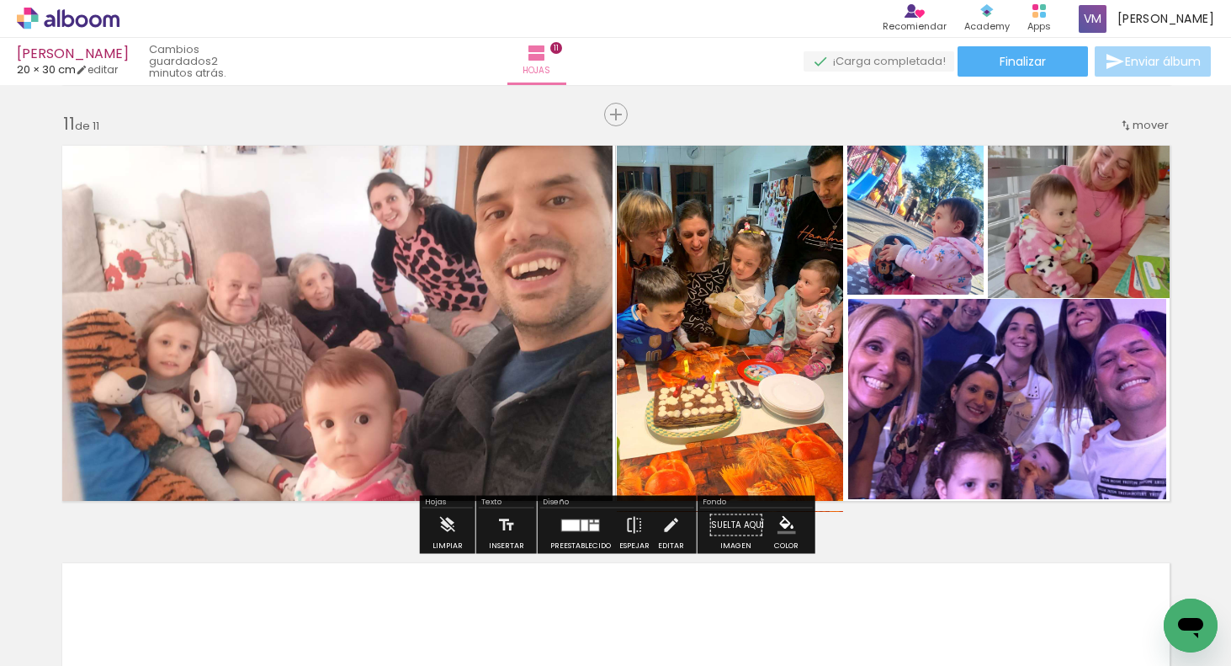
click at [1058, 370] on quentale-photo at bounding box center [1007, 399] width 318 height 200
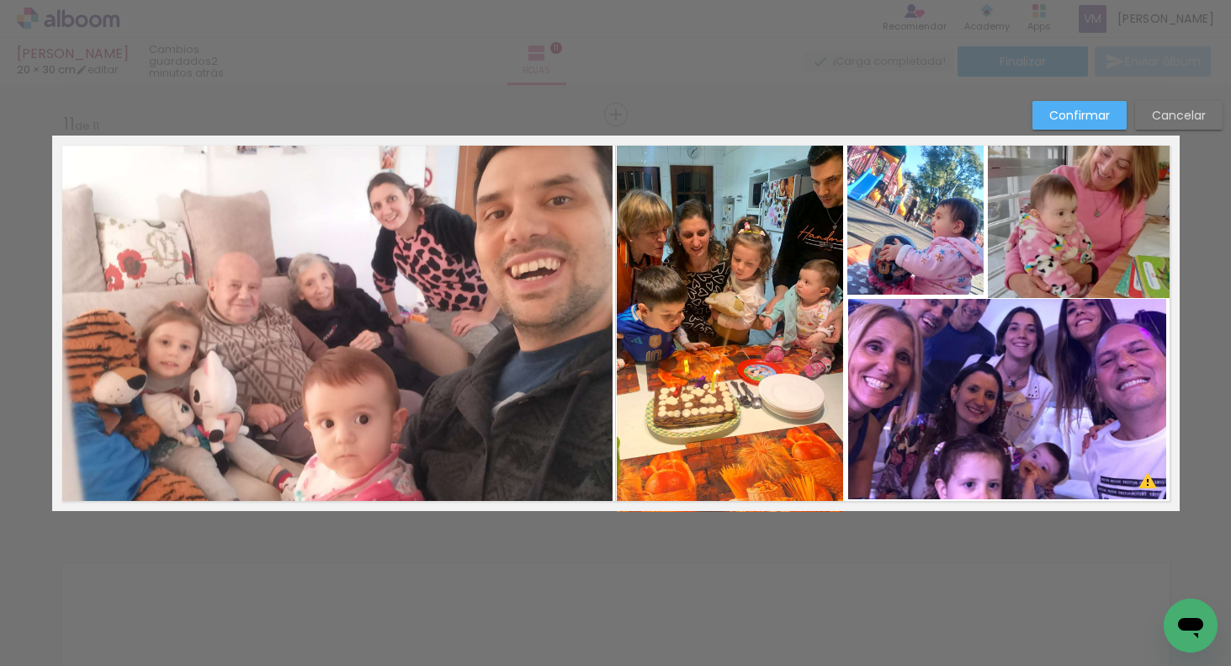
click at [1029, 368] on quentale-photo at bounding box center [1007, 399] width 318 height 200
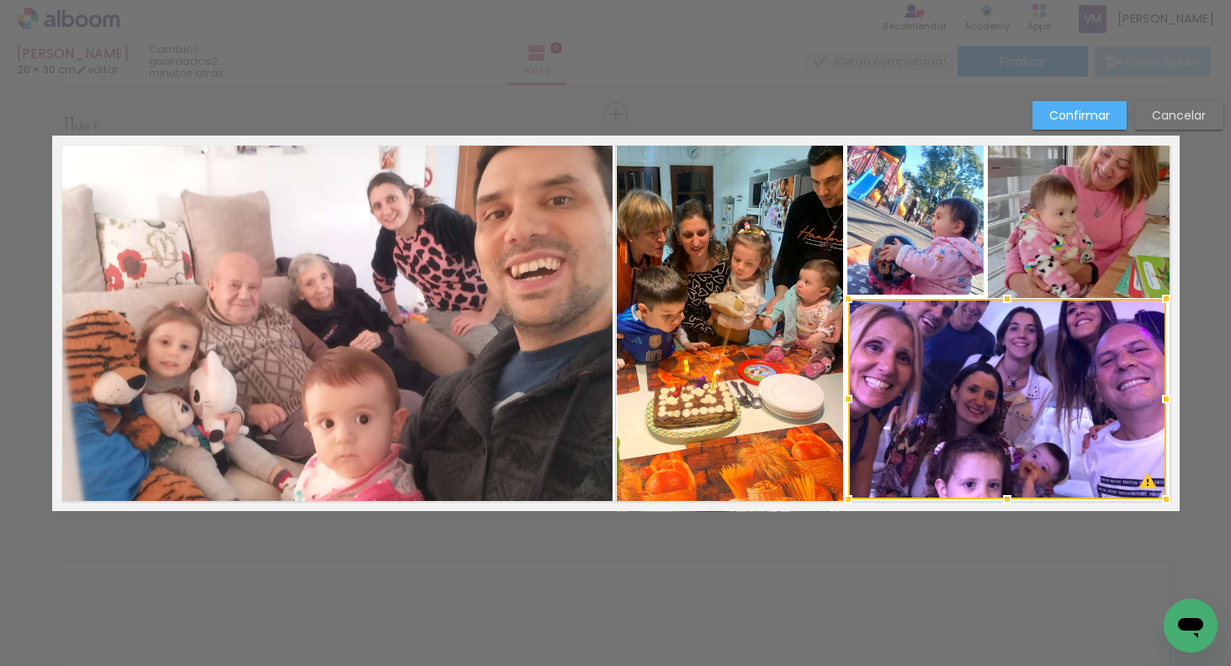
click at [1028, 368] on div at bounding box center [1007, 399] width 318 height 200
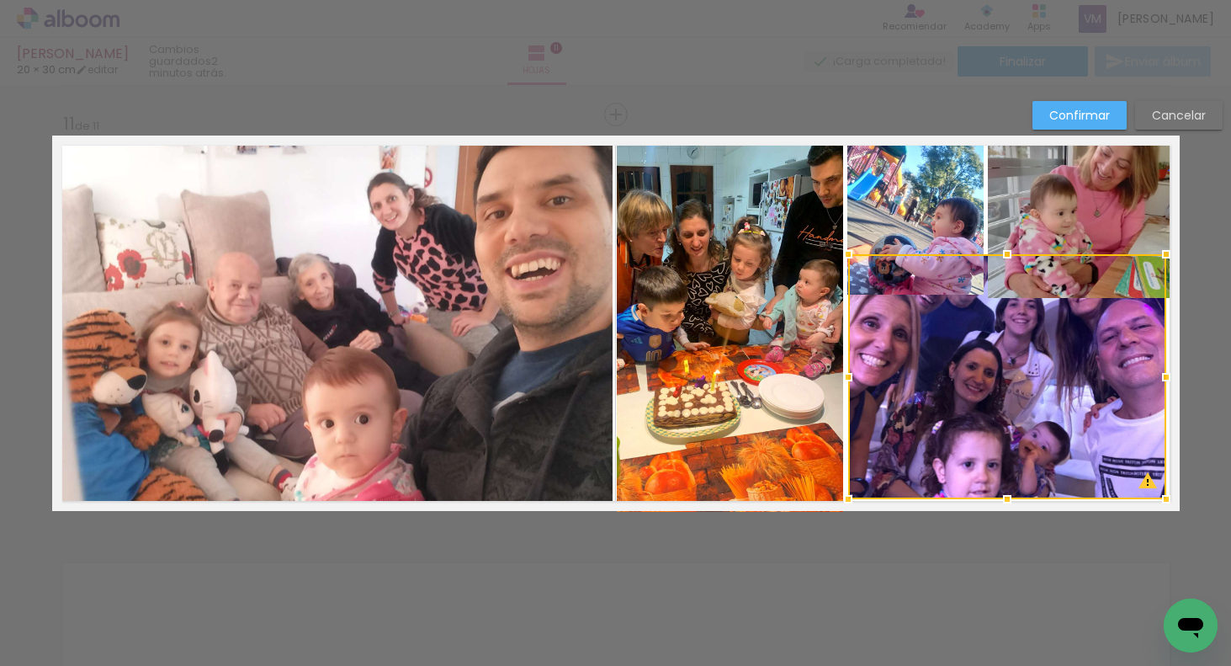
drag, startPoint x: 1008, startPoint y: 296, endPoint x: 1008, endPoint y: 246, distance: 50.5
click at [1008, 252] on div at bounding box center [1008, 254] width 34 height 34
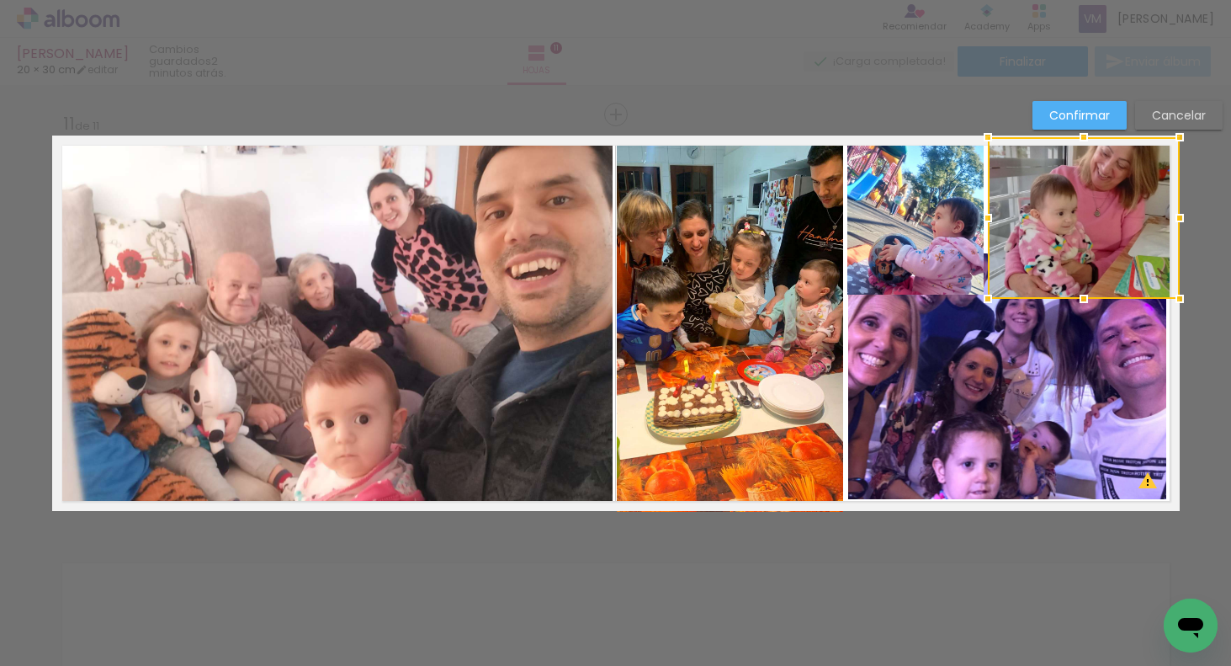
click at [1067, 234] on div at bounding box center [1084, 218] width 192 height 162
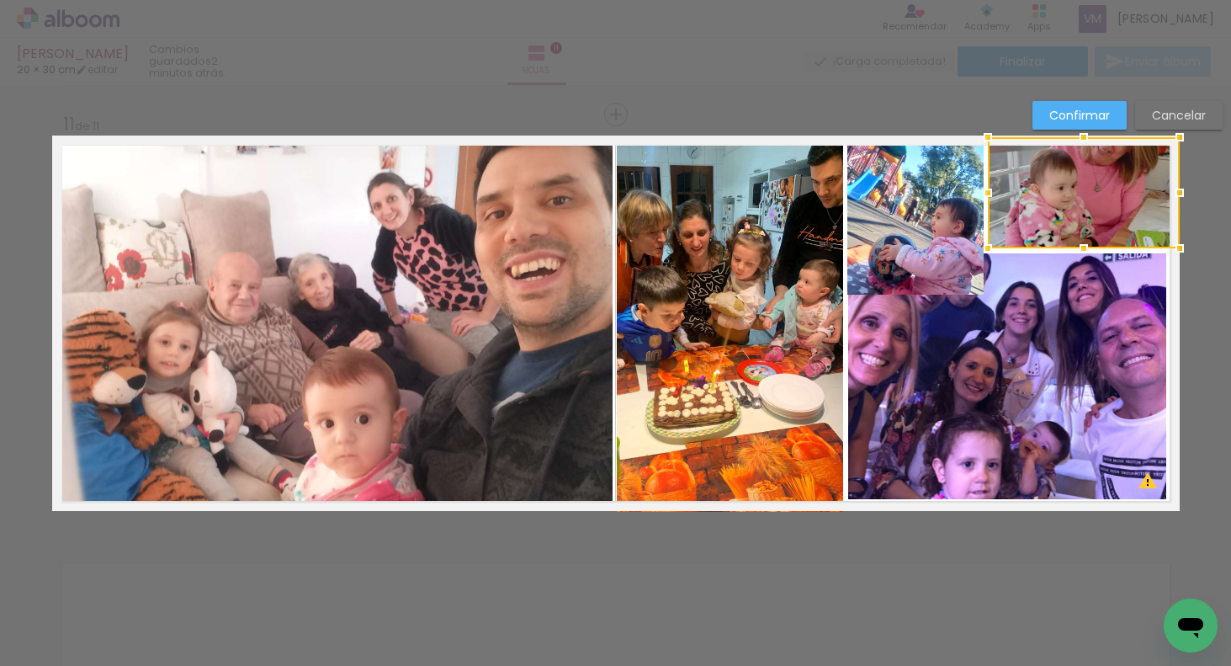
drag, startPoint x: 1082, startPoint y: 301, endPoint x: 1077, endPoint y: 248, distance: 53.3
click at [1077, 252] on div at bounding box center [1084, 248] width 34 height 34
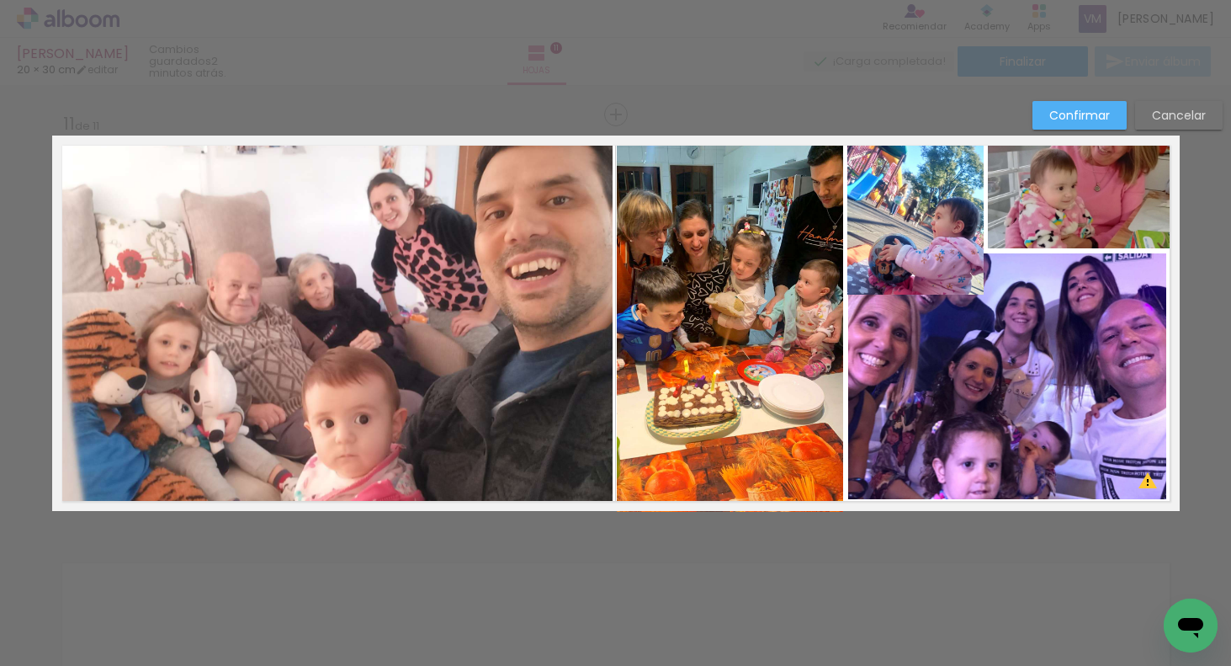
click at [945, 233] on quentale-photo at bounding box center [916, 215] width 136 height 158
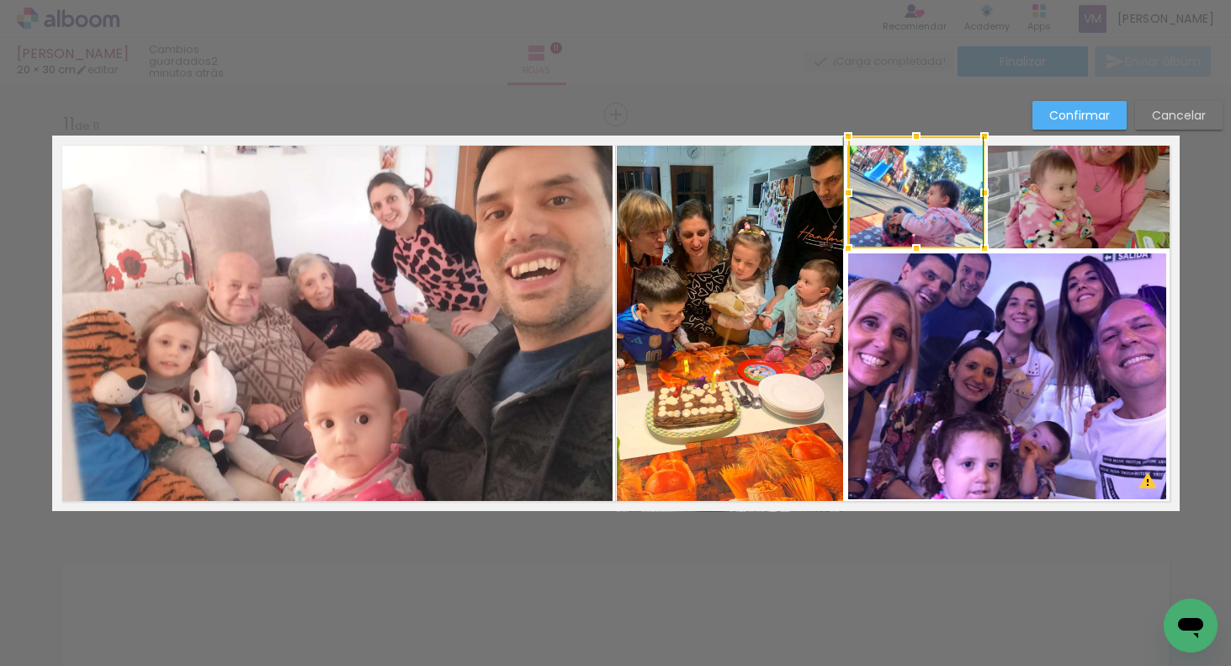
drag, startPoint x: 921, startPoint y: 296, endPoint x: 922, endPoint y: 249, distance: 47.1
click at [922, 253] on div at bounding box center [917, 248] width 34 height 34
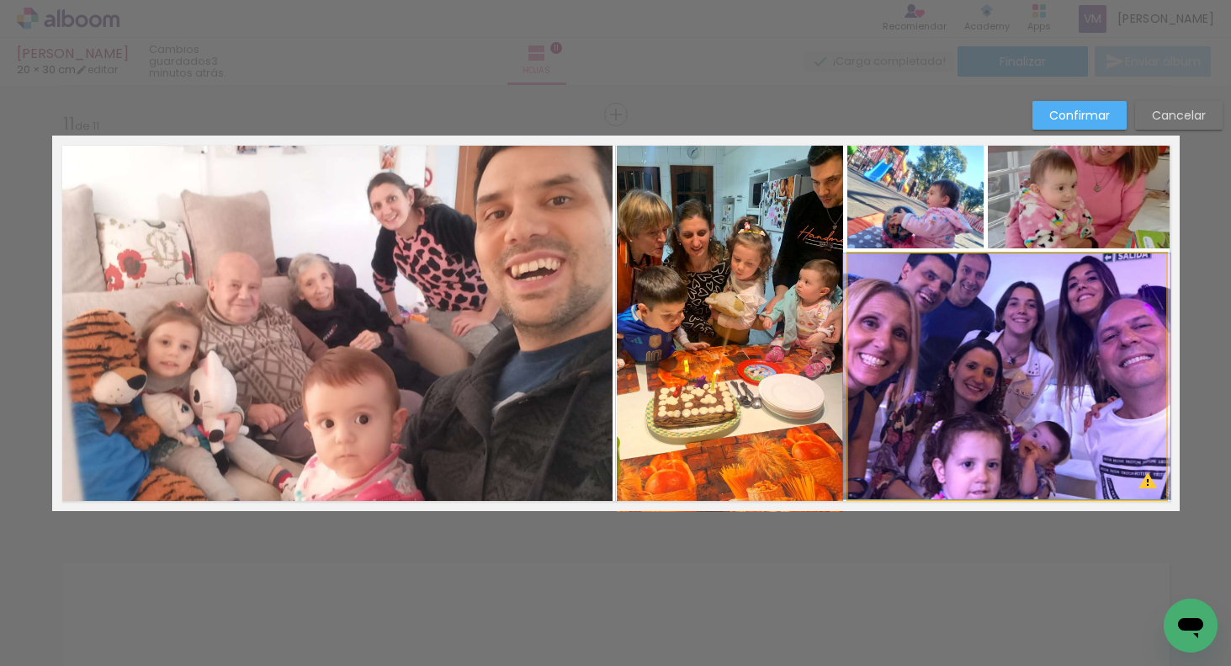
drag, startPoint x: 1109, startPoint y: 328, endPoint x: 1120, endPoint y: 326, distance: 11.2
click at [1109, 328] on quentale-photo at bounding box center [1007, 376] width 318 height 246
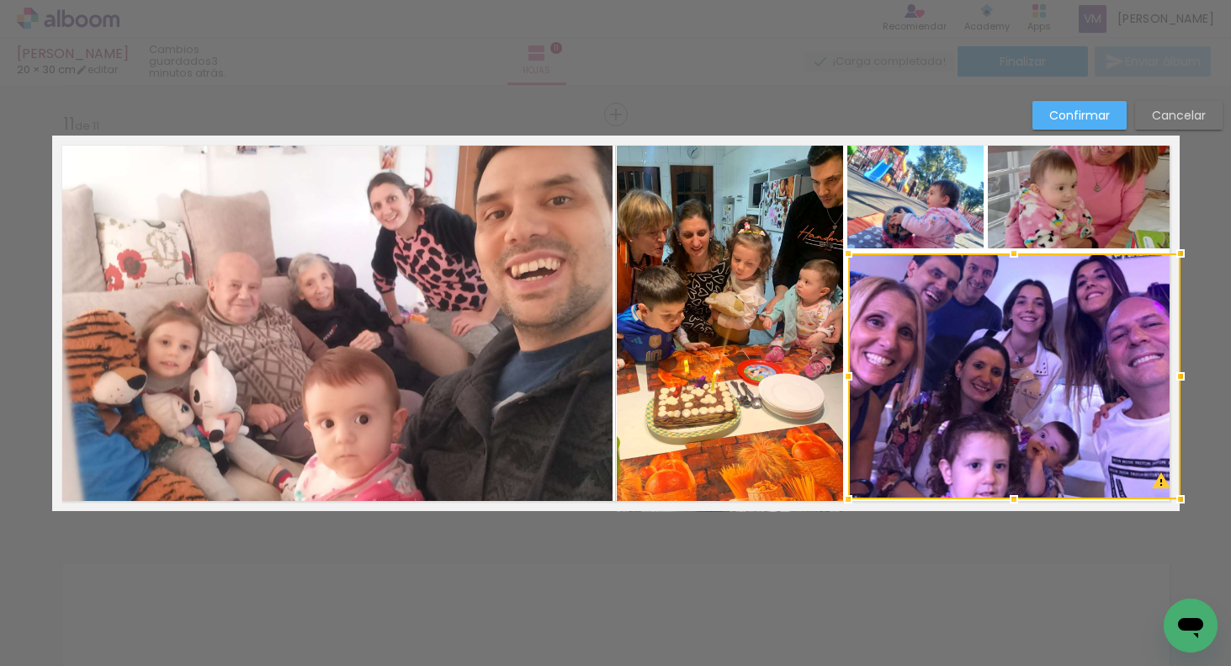
click at [1168, 374] on div at bounding box center [1181, 376] width 34 height 34
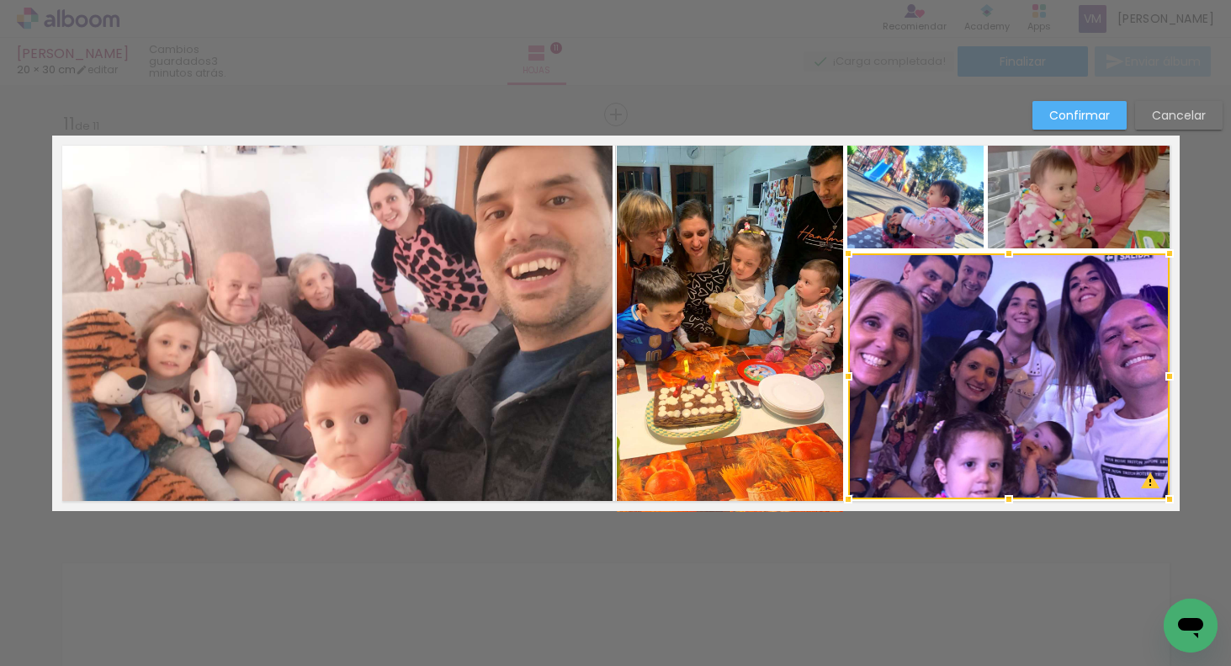
click at [1113, 216] on quentale-photo at bounding box center [1084, 192] width 192 height 111
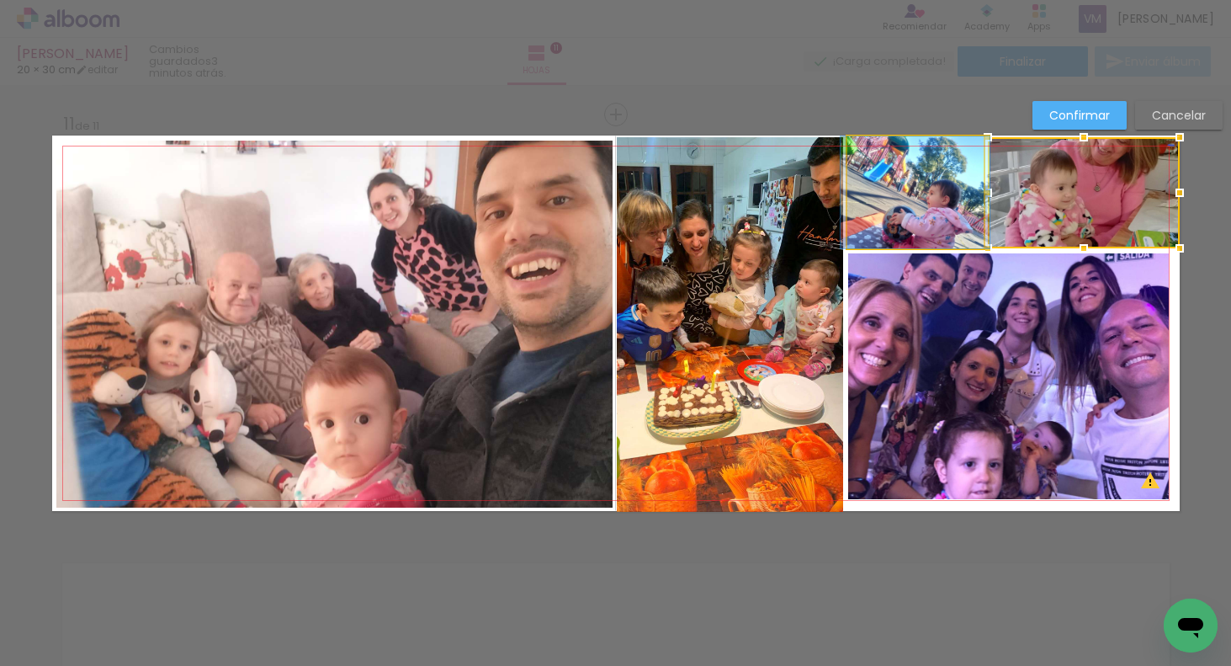
drag, startPoint x: 911, startPoint y: 226, endPoint x: 948, endPoint y: 212, distance: 39.4
click at [911, 226] on quentale-photo at bounding box center [916, 192] width 136 height 112
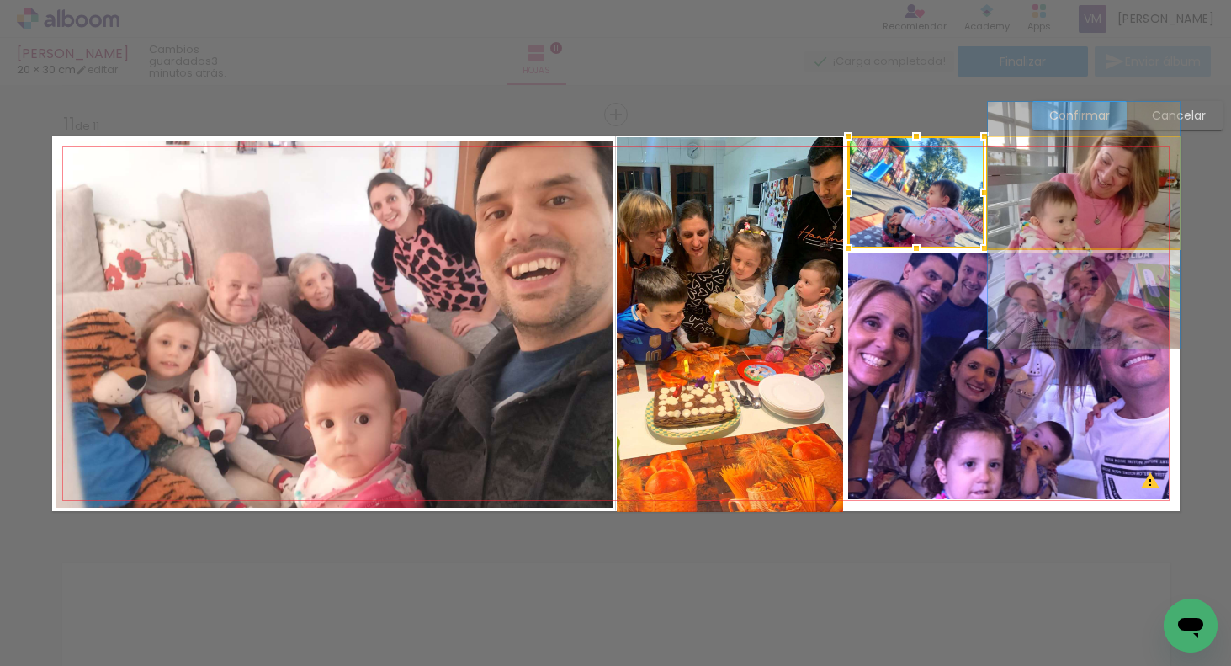
drag, startPoint x: 1050, startPoint y: 195, endPoint x: 1040, endPoint y: 226, distance: 32.7
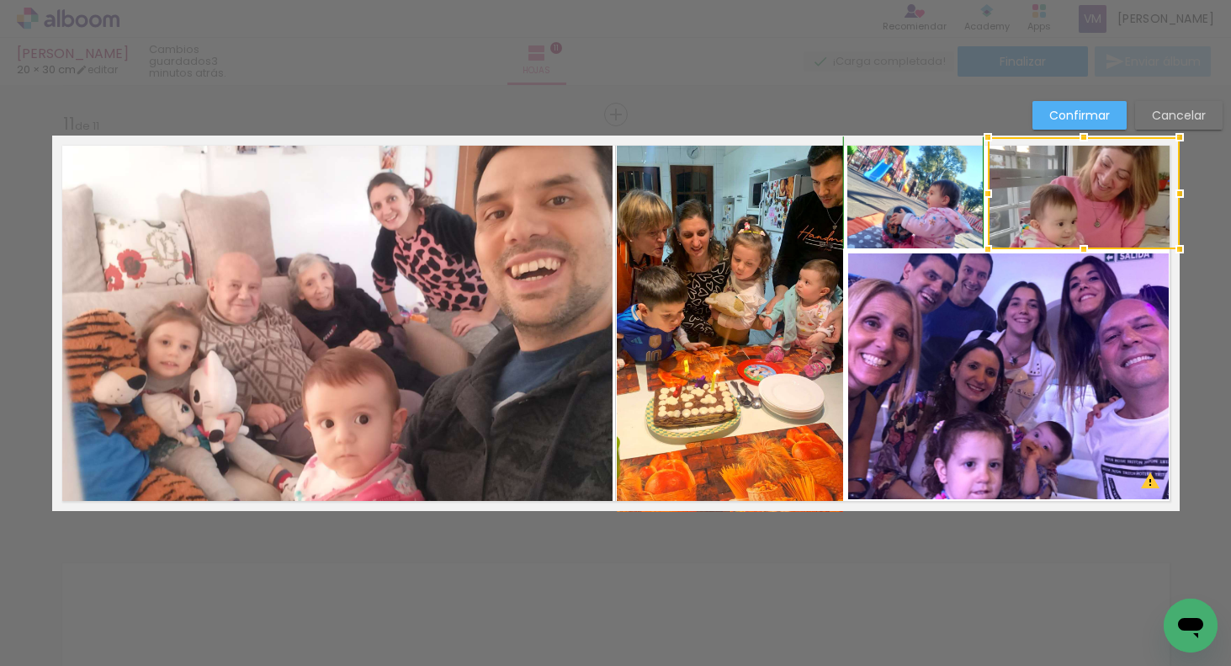
click at [1081, 250] on div at bounding box center [1084, 249] width 34 height 34
click at [937, 210] on quentale-photo at bounding box center [916, 192] width 136 height 112
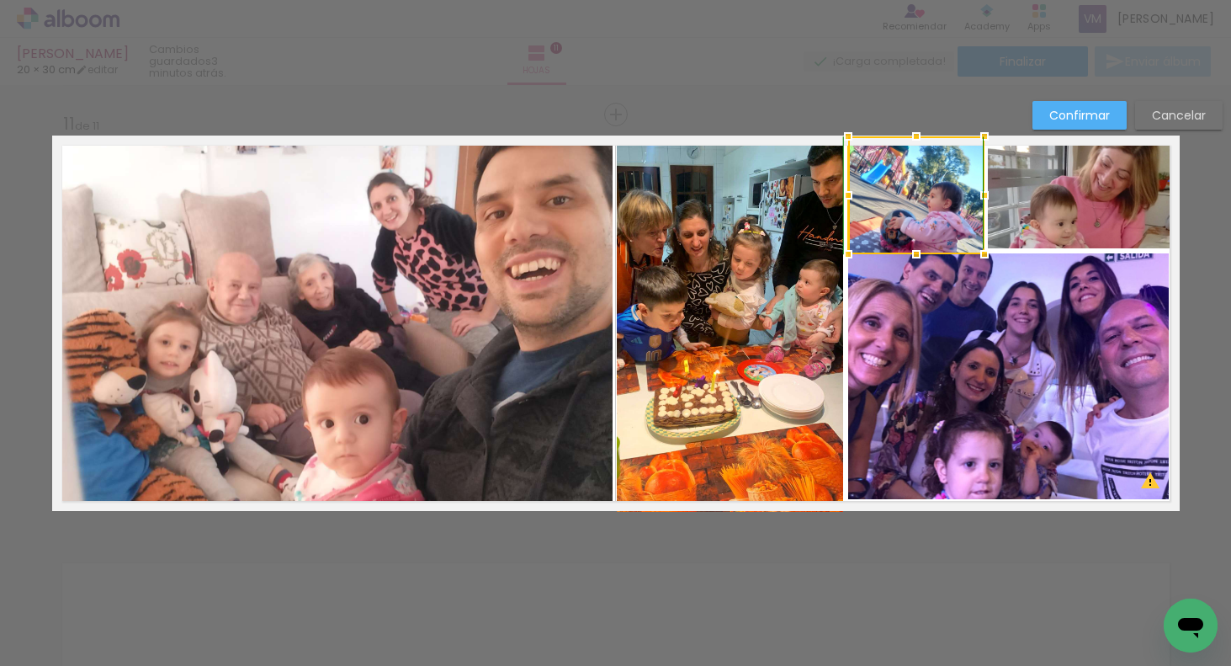
drag, startPoint x: 912, startPoint y: 244, endPoint x: 981, endPoint y: 244, distance: 68.2
click at [915, 247] on div at bounding box center [917, 254] width 34 height 34
click at [1092, 223] on quentale-photo at bounding box center [1084, 193] width 192 height 112
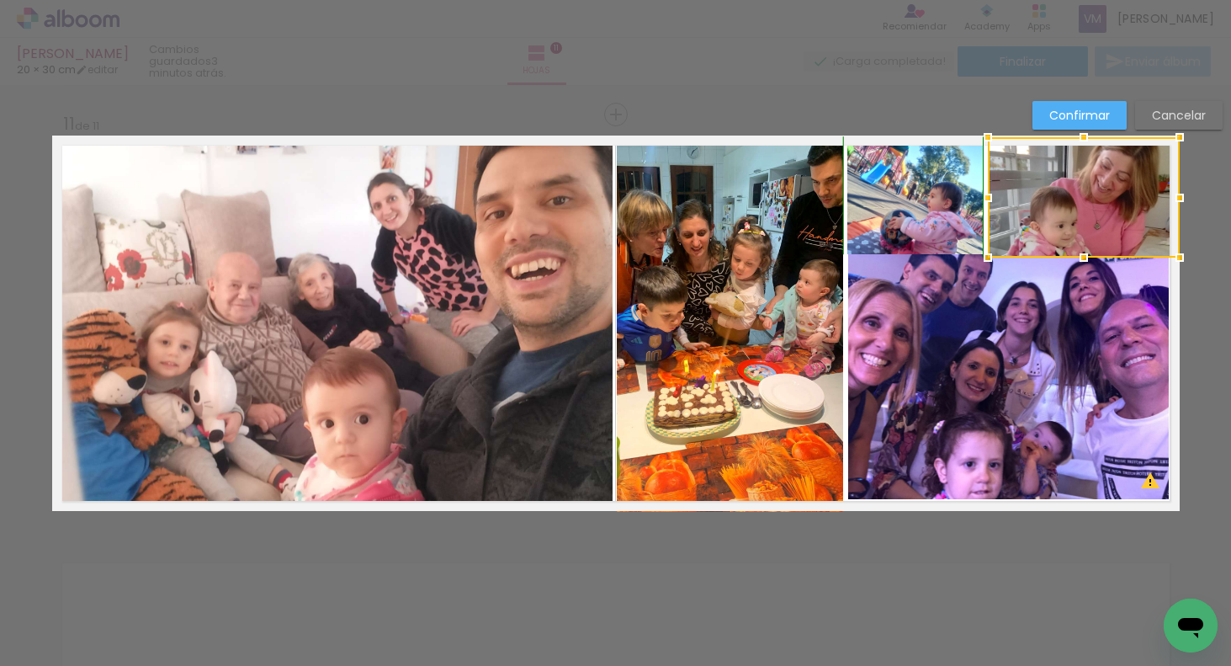
click at [1083, 252] on div at bounding box center [1084, 258] width 34 height 34
click at [1063, 329] on quentale-photo at bounding box center [1009, 376] width 322 height 246
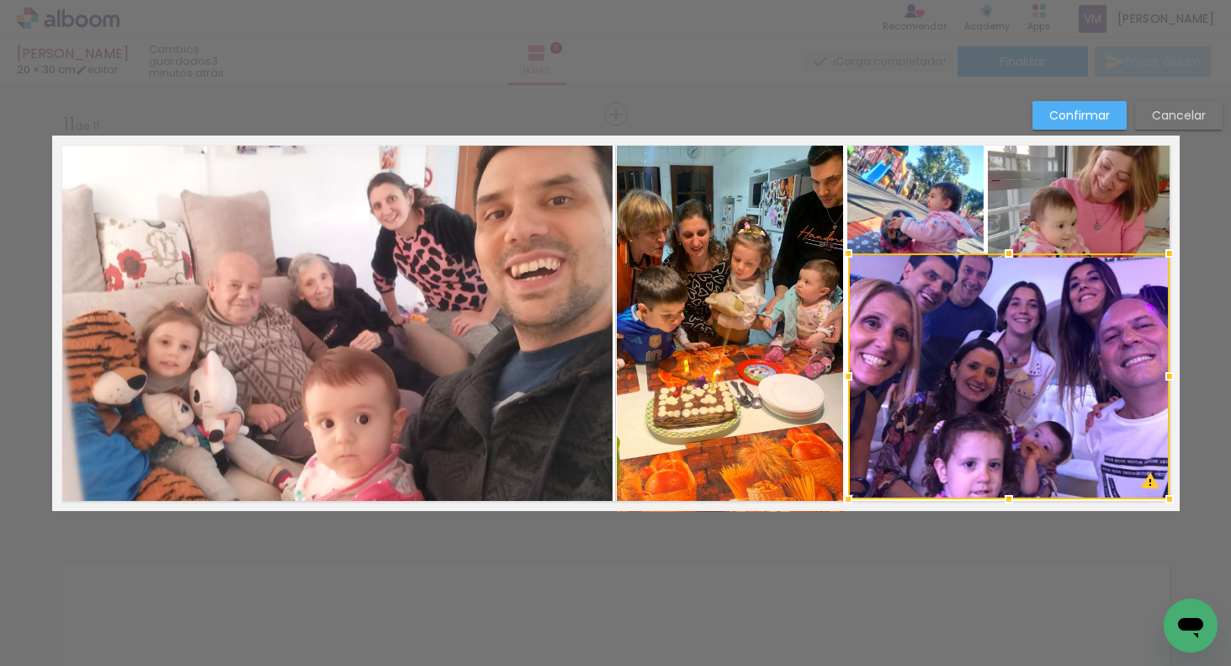
click at [937, 215] on quentale-photo at bounding box center [916, 195] width 136 height 118
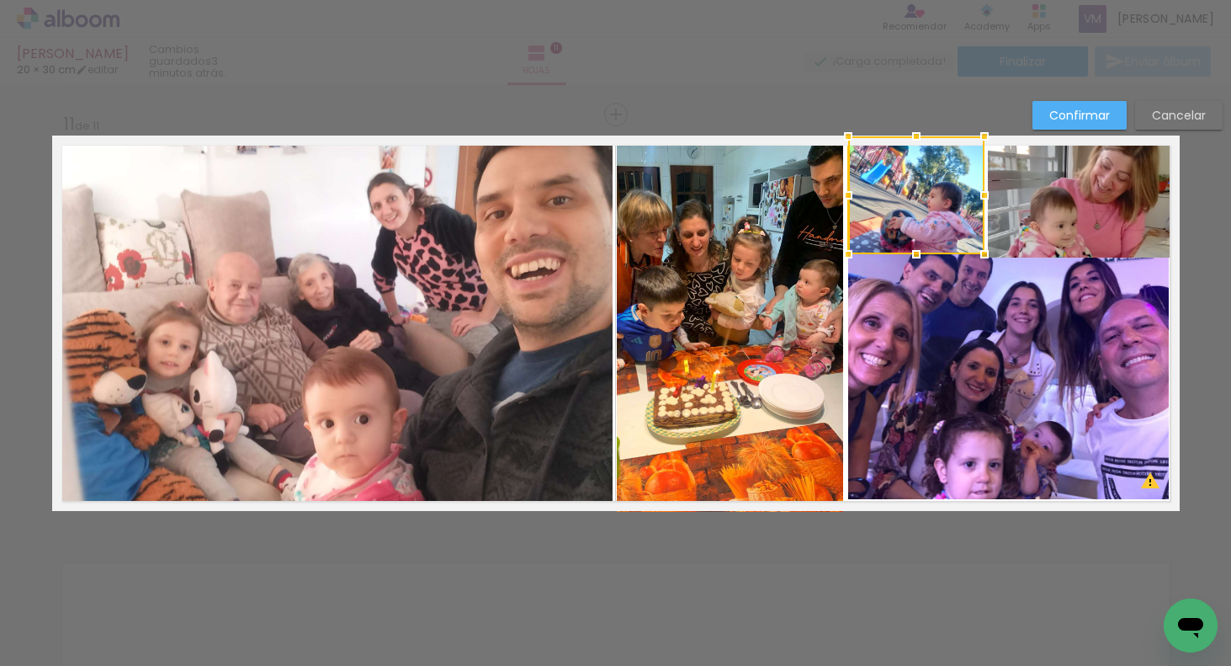
click at [1072, 234] on quentale-photo at bounding box center [1084, 197] width 192 height 120
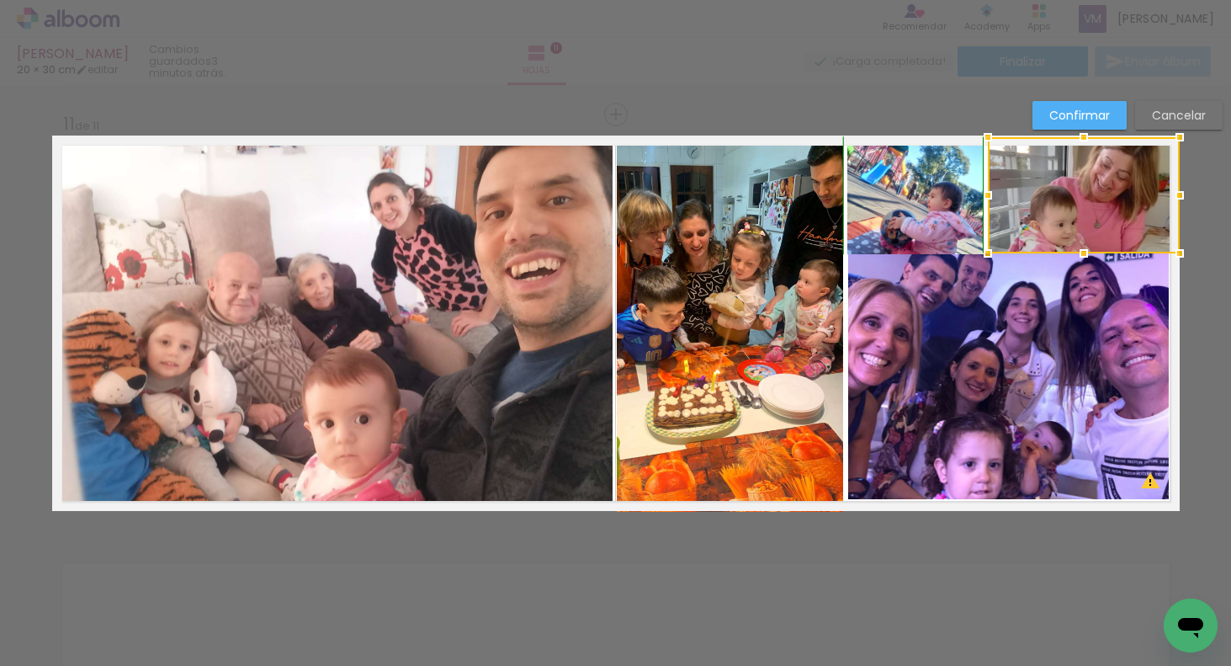
click at [1081, 253] on div at bounding box center [1084, 254] width 34 height 34
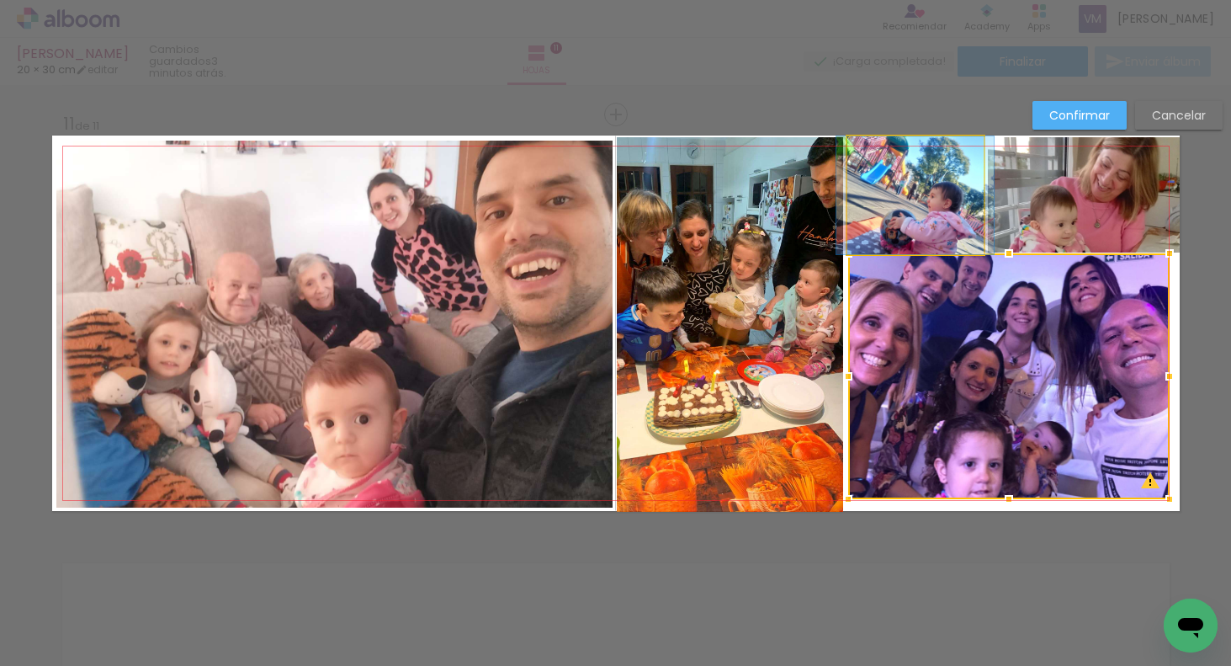
click at [934, 222] on quentale-photo at bounding box center [916, 195] width 136 height 118
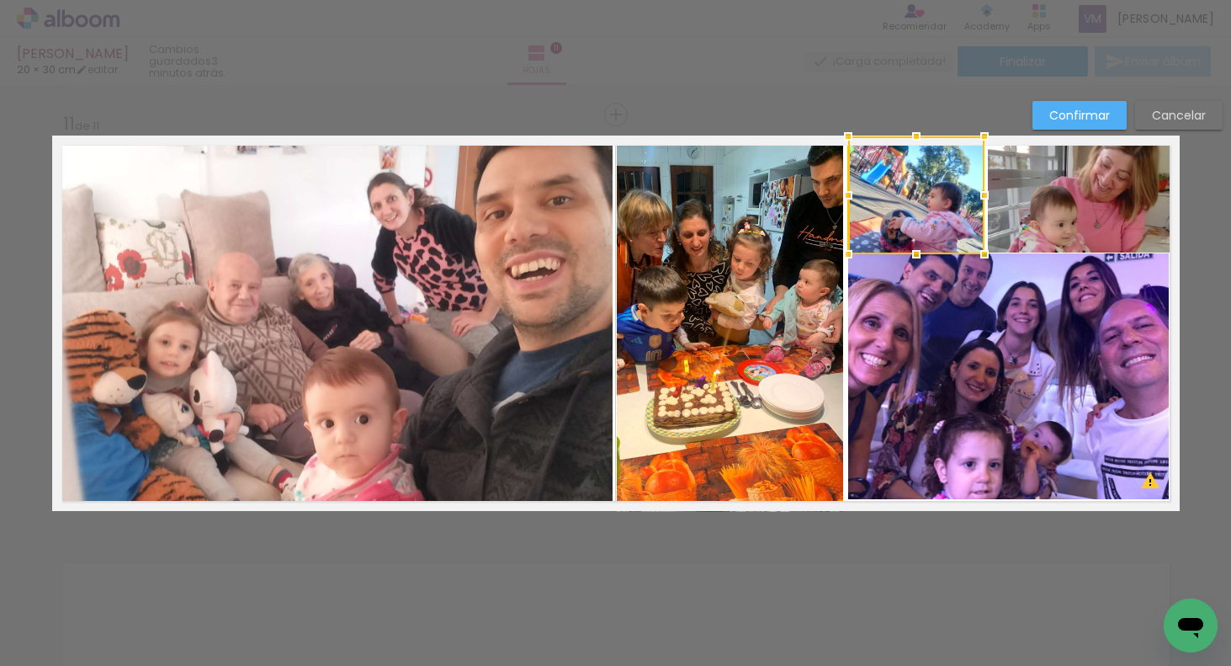
drag, startPoint x: 766, startPoint y: 285, endPoint x: 786, endPoint y: 279, distance: 21.0
click at [766, 285] on quentale-photo at bounding box center [730, 324] width 226 height 375
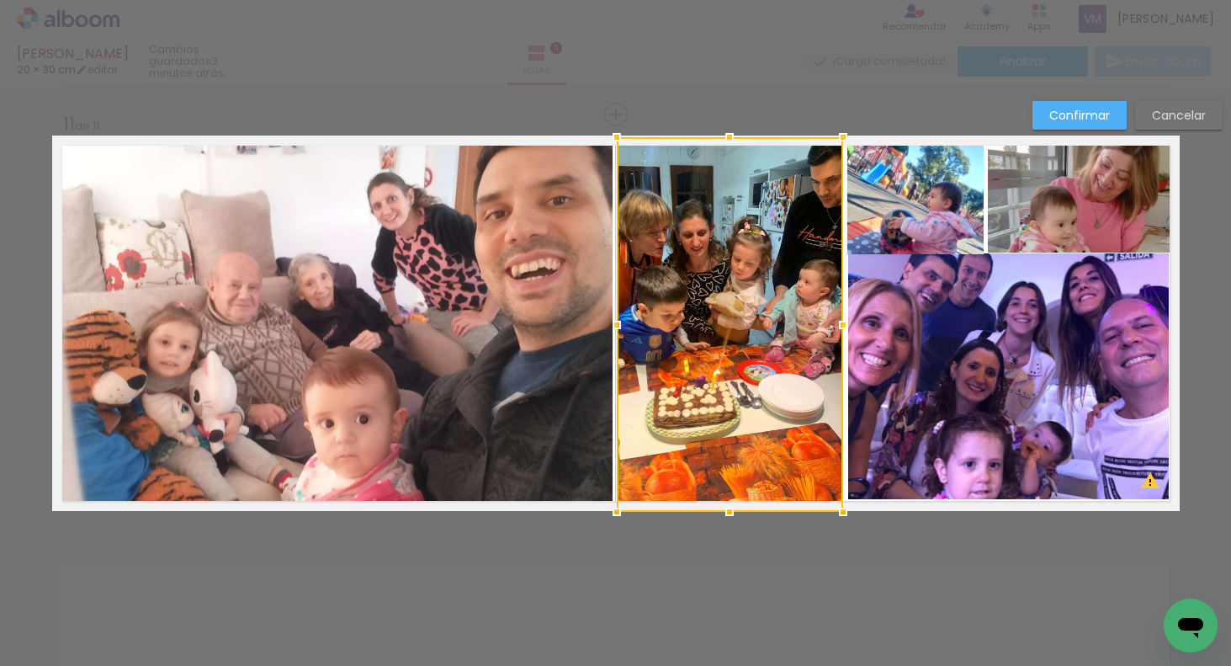
click at [913, 225] on quentale-photo at bounding box center [916, 195] width 136 height 118
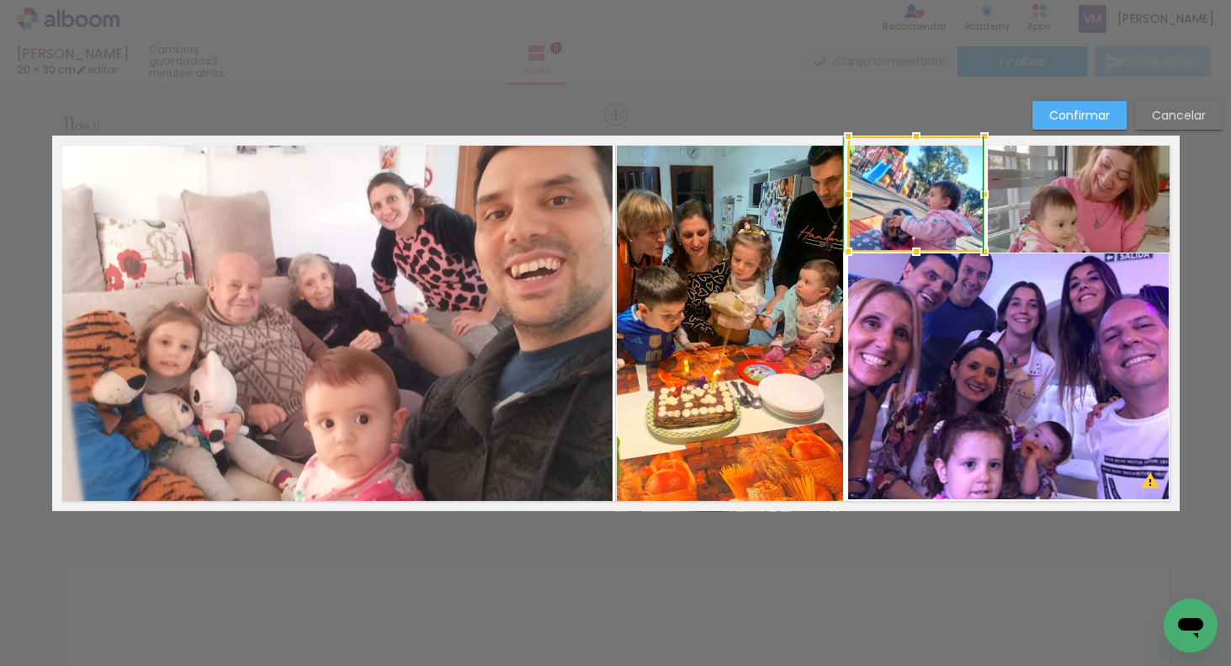
click at [912, 251] on div at bounding box center [917, 252] width 34 height 34
click at [1054, 215] on quentale-photo at bounding box center [1084, 195] width 192 height 116
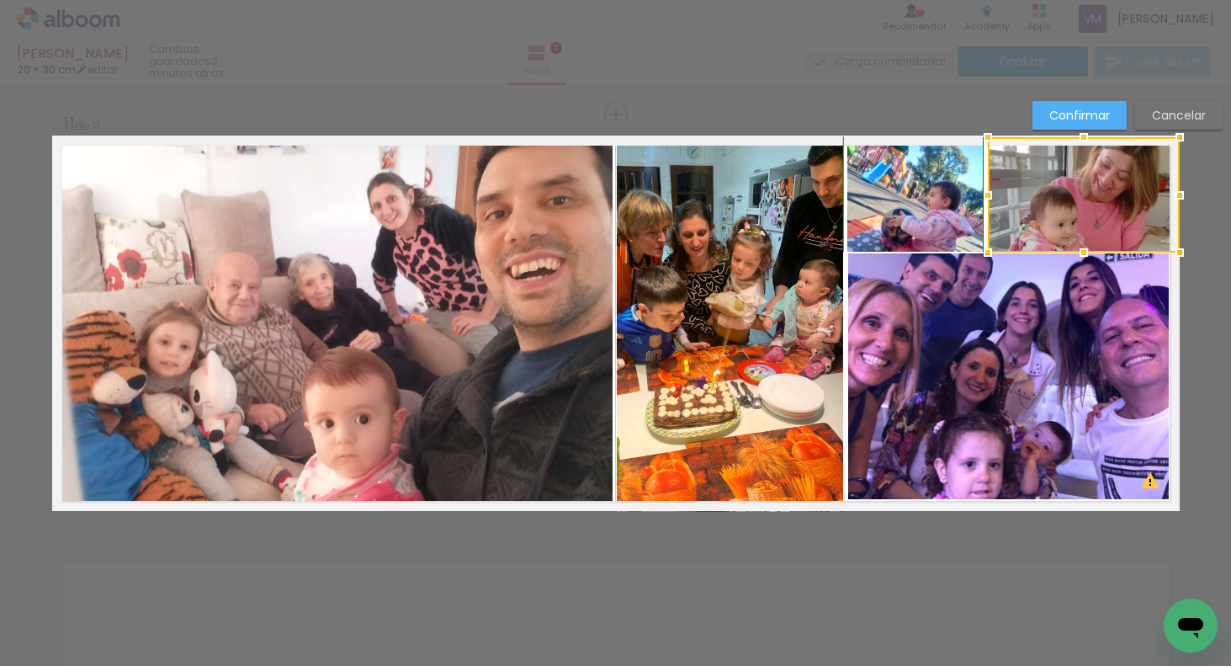
click at [1085, 252] on div at bounding box center [1084, 253] width 34 height 34
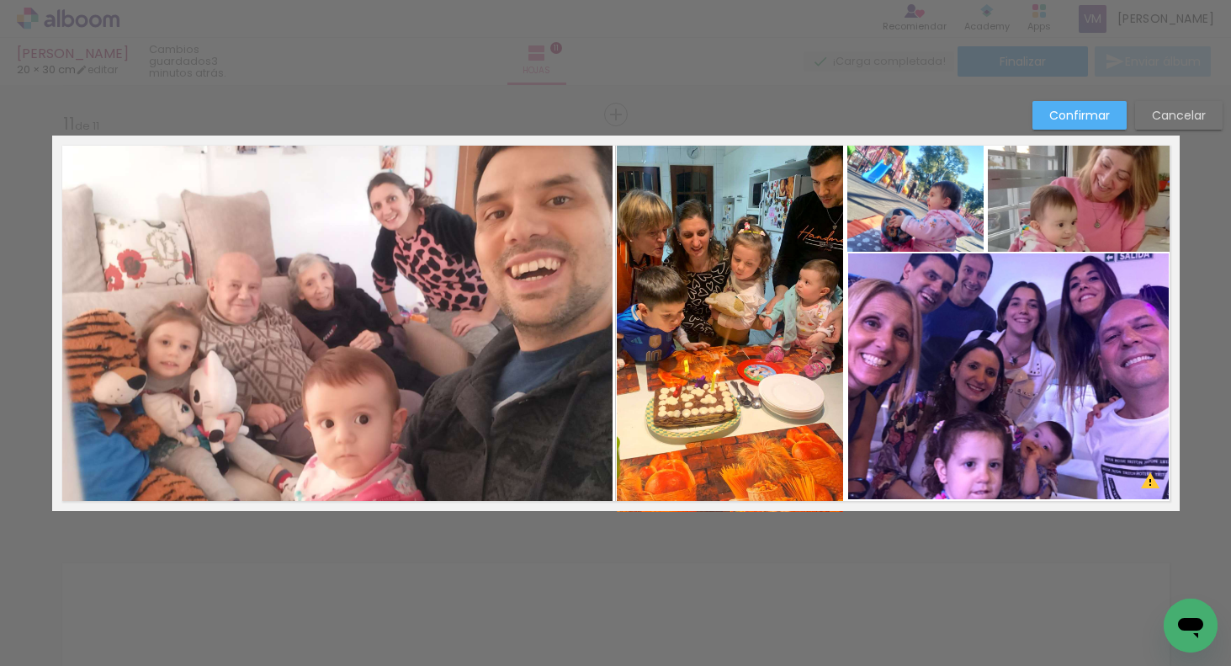
click at [731, 323] on quentale-photo at bounding box center [730, 324] width 226 height 375
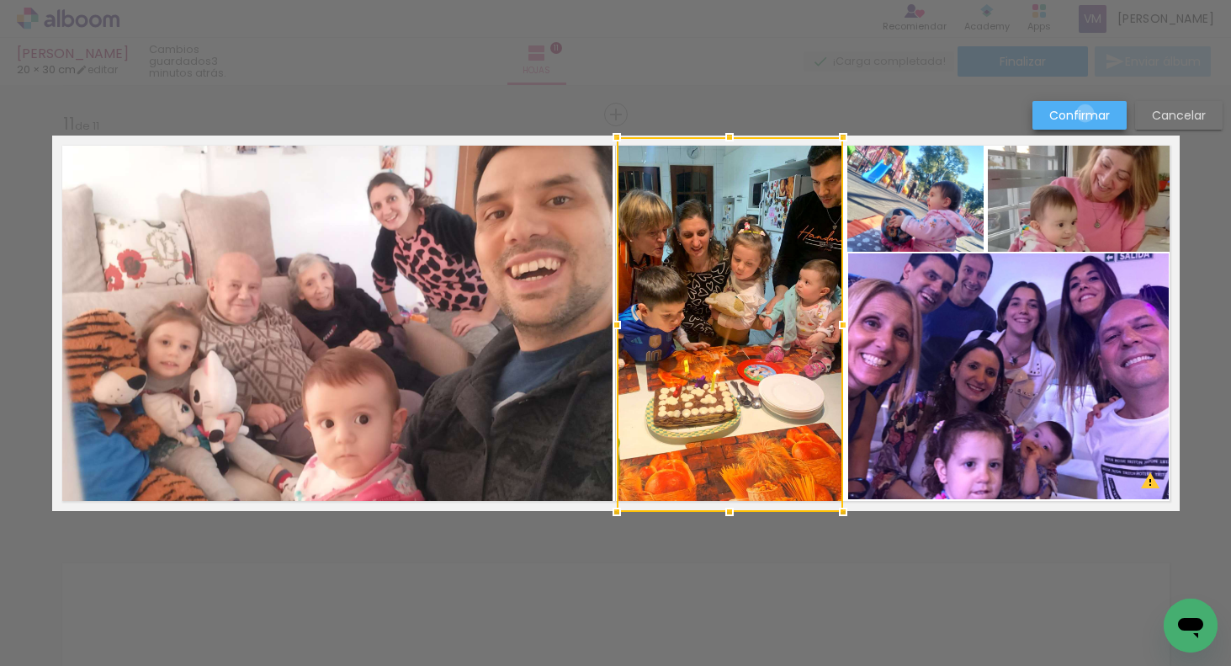
click at [0, 0] on slot "Confirmar" at bounding box center [0, 0] width 0 height 0
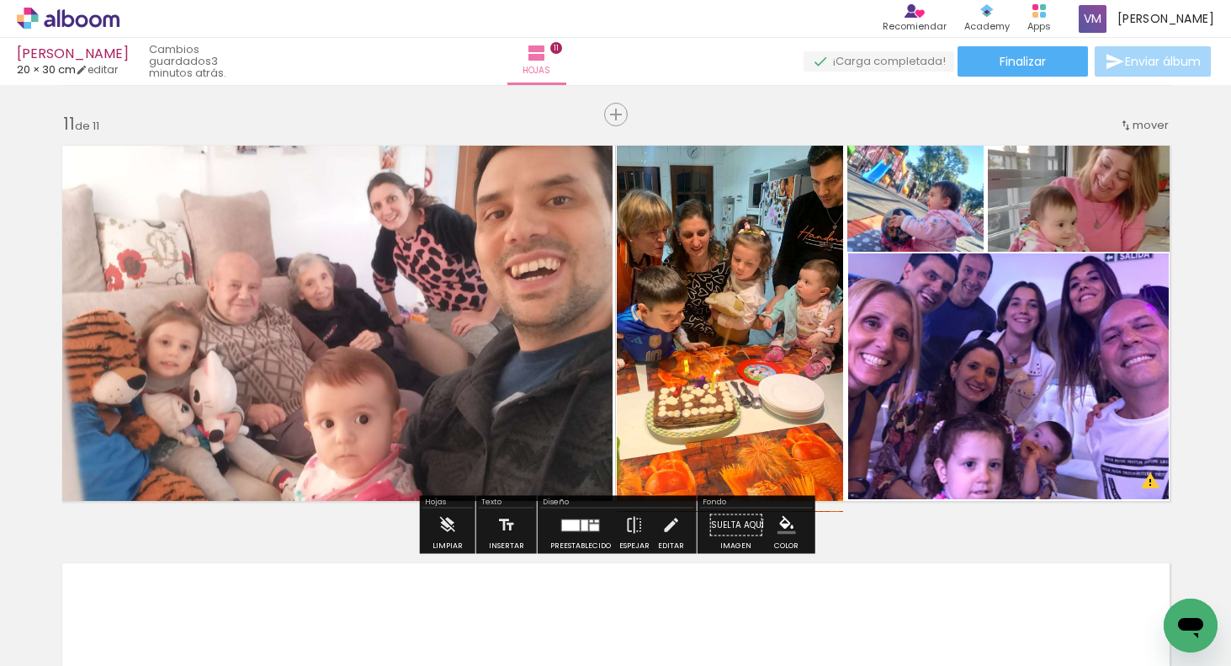
click at [244, 336] on quentale-photo at bounding box center [334, 324] width 557 height 367
click at [240, 342] on quentale-photo at bounding box center [334, 324] width 557 height 367
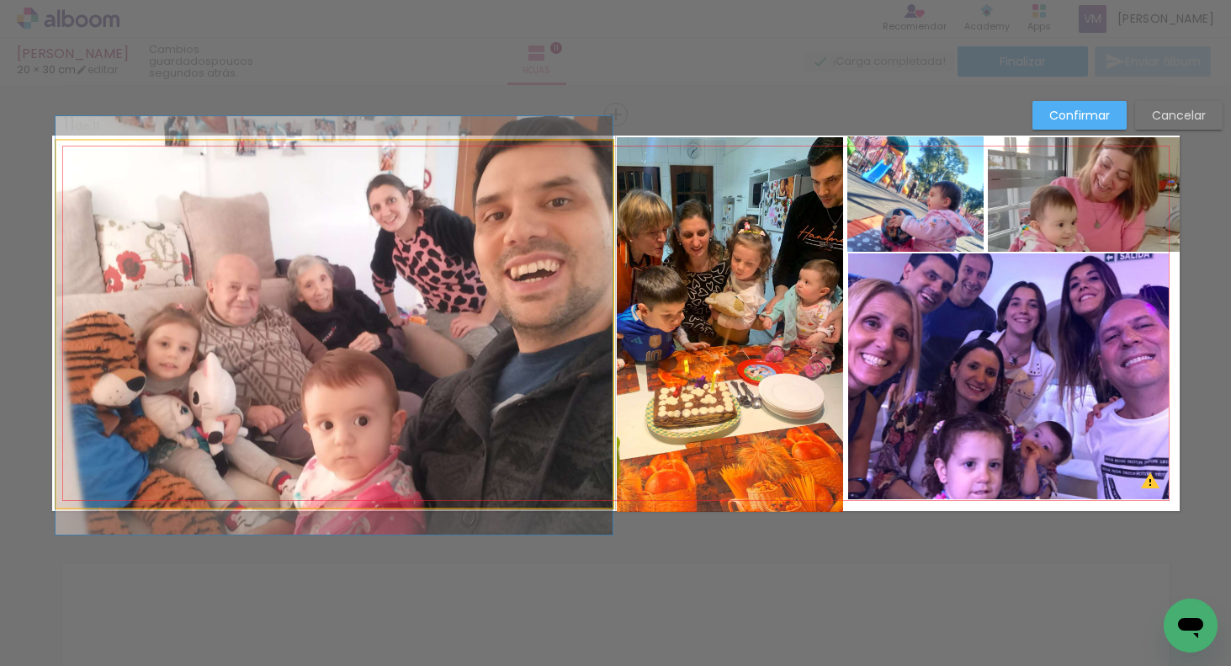
drag, startPoint x: 221, startPoint y: 346, endPoint x: 211, endPoint y: 343, distance: 10.6
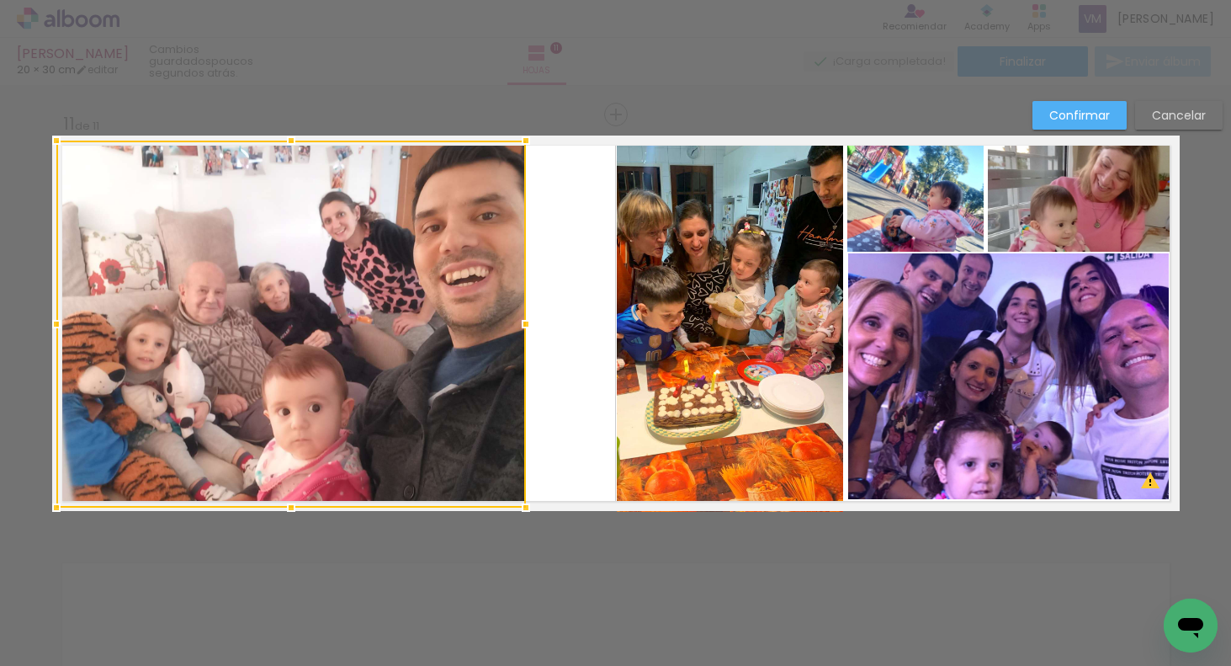
drag, startPoint x: 609, startPoint y: 322, endPoint x: 519, endPoint y: 338, distance: 90.5
click at [521, 338] on div at bounding box center [526, 324] width 34 height 34
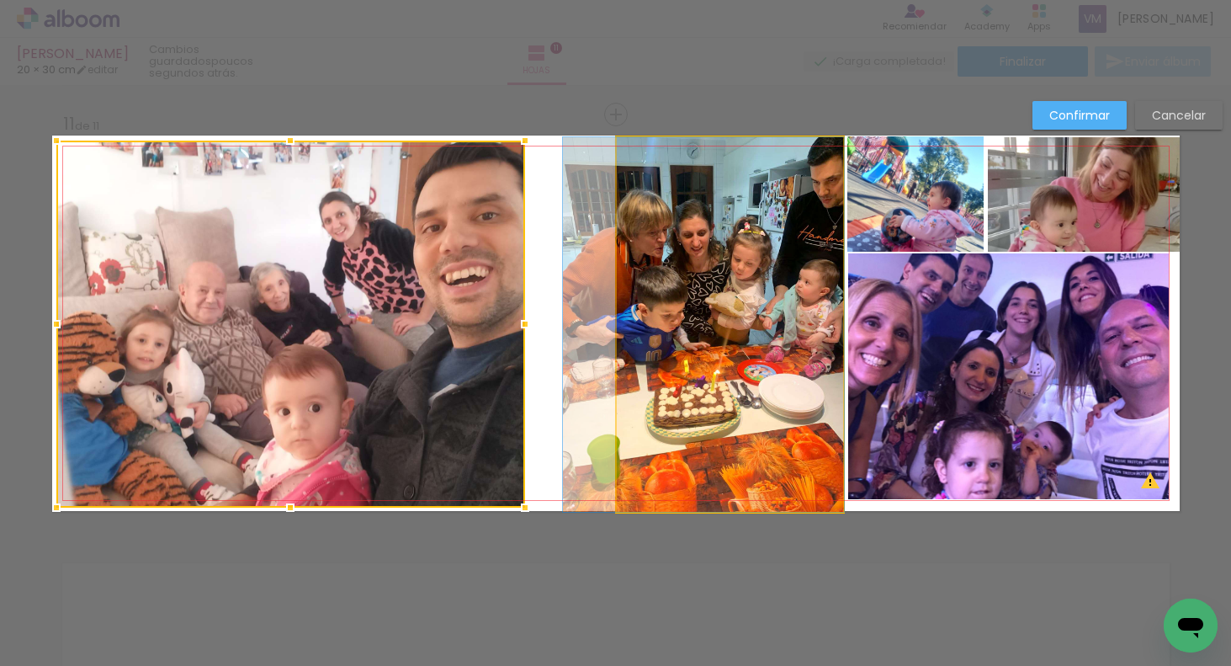
click at [657, 306] on quentale-photo at bounding box center [730, 324] width 226 height 375
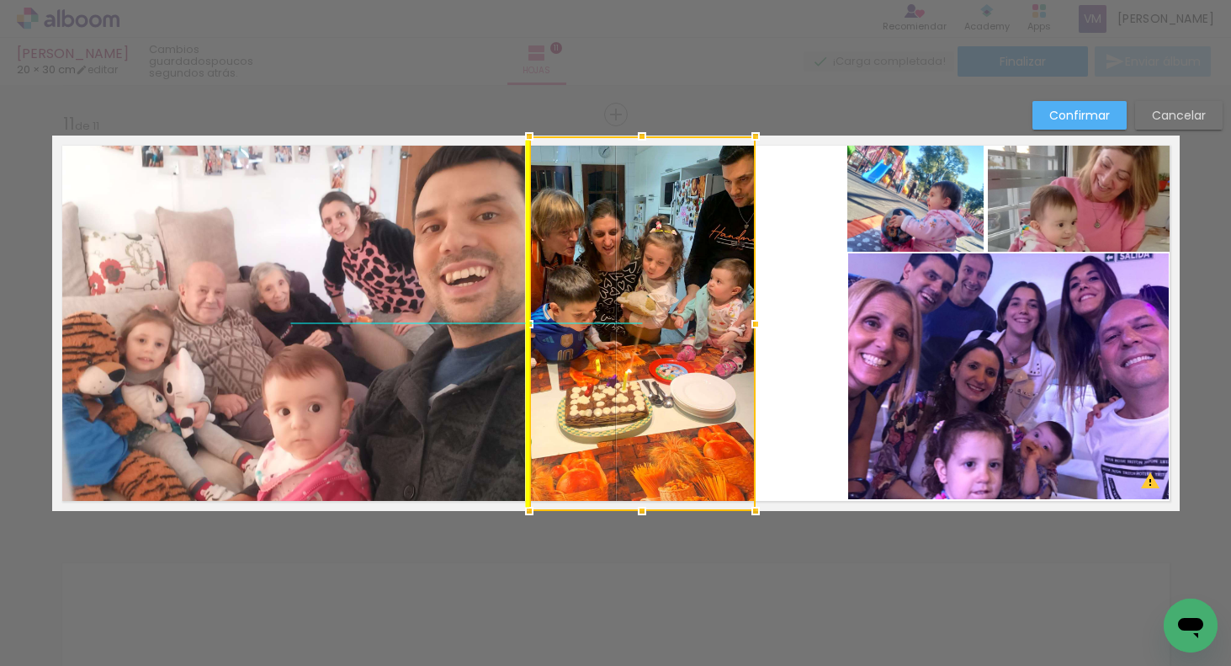
drag, startPoint x: 668, startPoint y: 309, endPoint x: 602, endPoint y: 314, distance: 65.9
click at [596, 318] on div at bounding box center [642, 323] width 226 height 375
click at [896, 319] on quentale-photo at bounding box center [1009, 376] width 322 height 246
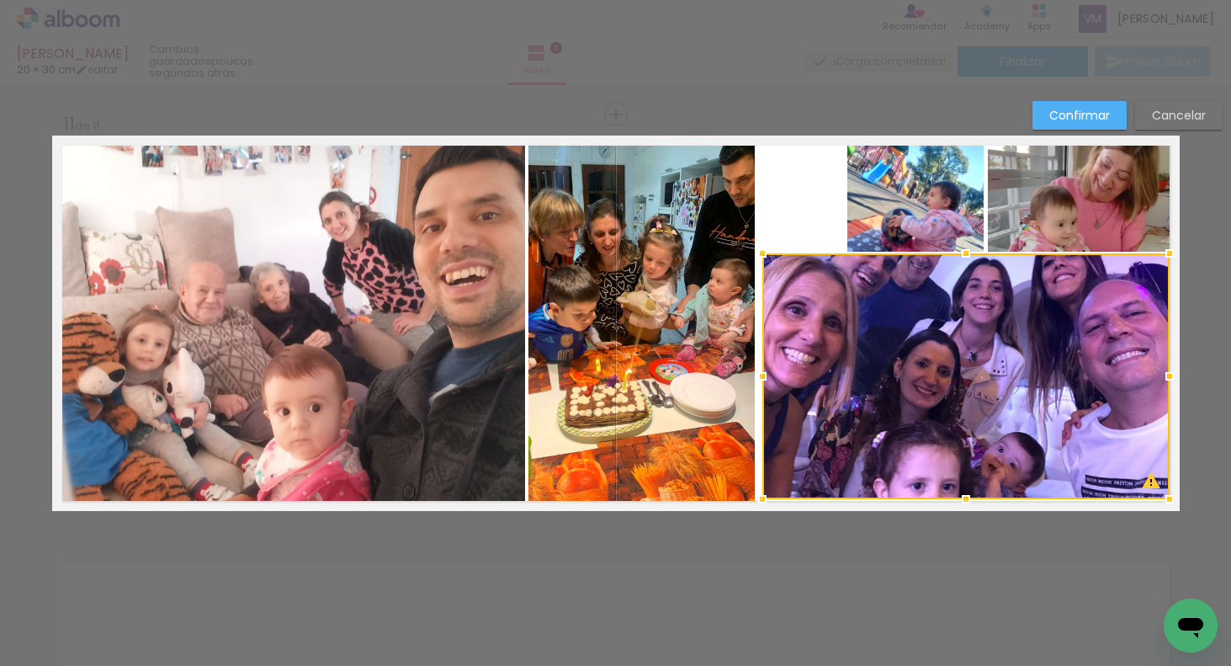
drag, startPoint x: 849, startPoint y: 375, endPoint x: 747, endPoint y: 396, distance: 104.7
click at [747, 397] on album-spread "11 de 11" at bounding box center [616, 323] width 1128 height 375
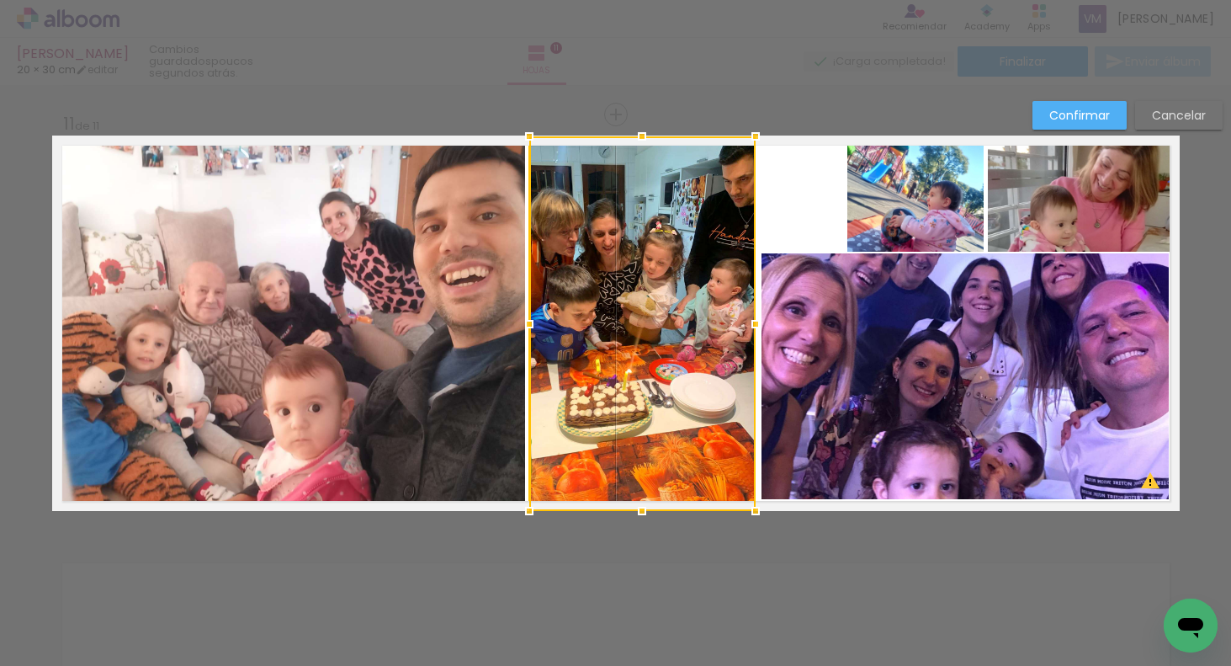
click at [815, 362] on quentale-photo at bounding box center [965, 376] width 407 height 246
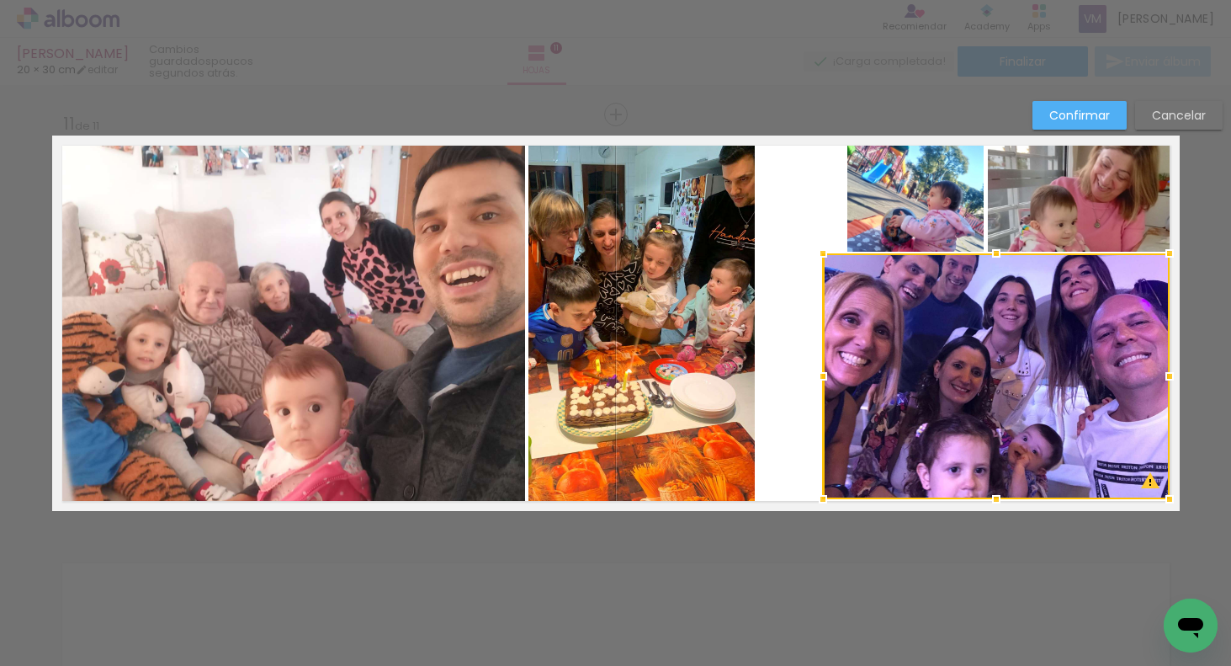
drag, startPoint x: 762, startPoint y: 376, endPoint x: 820, endPoint y: 407, distance: 65.9
click at [823, 415] on div at bounding box center [996, 376] width 347 height 246
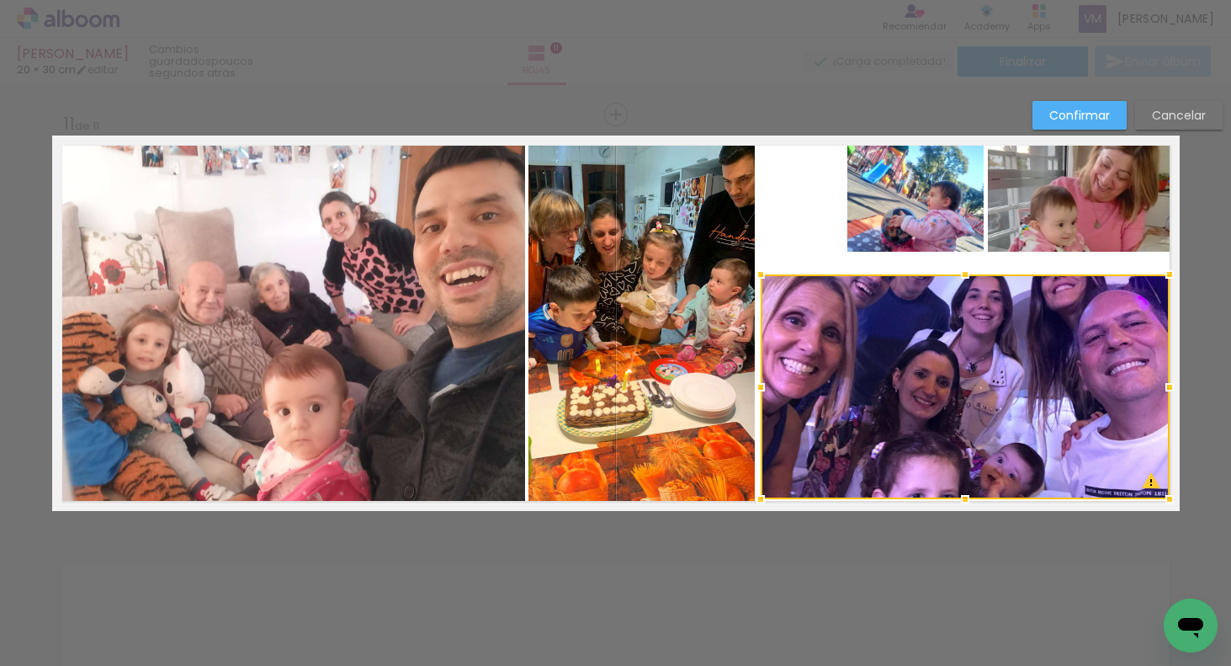
drag, startPoint x: 818, startPoint y: 253, endPoint x: 756, endPoint y: 272, distance: 65.0
click at [757, 274] on div at bounding box center [761, 275] width 34 height 34
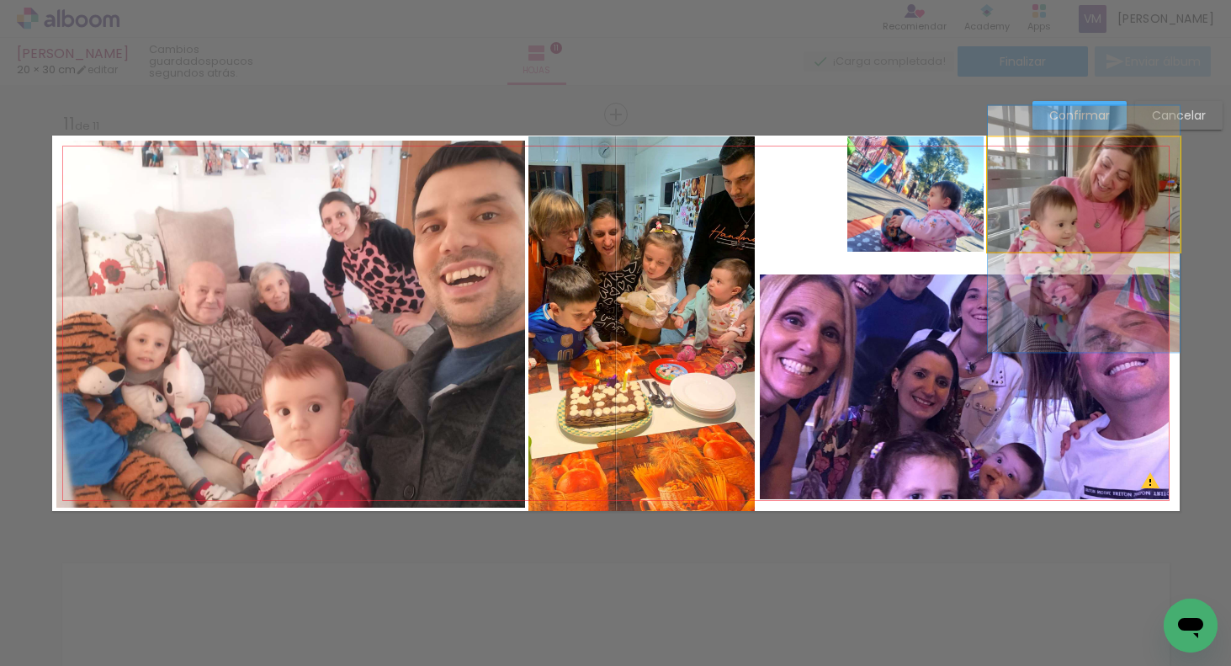
click at [1103, 177] on quentale-photo at bounding box center [1084, 194] width 192 height 115
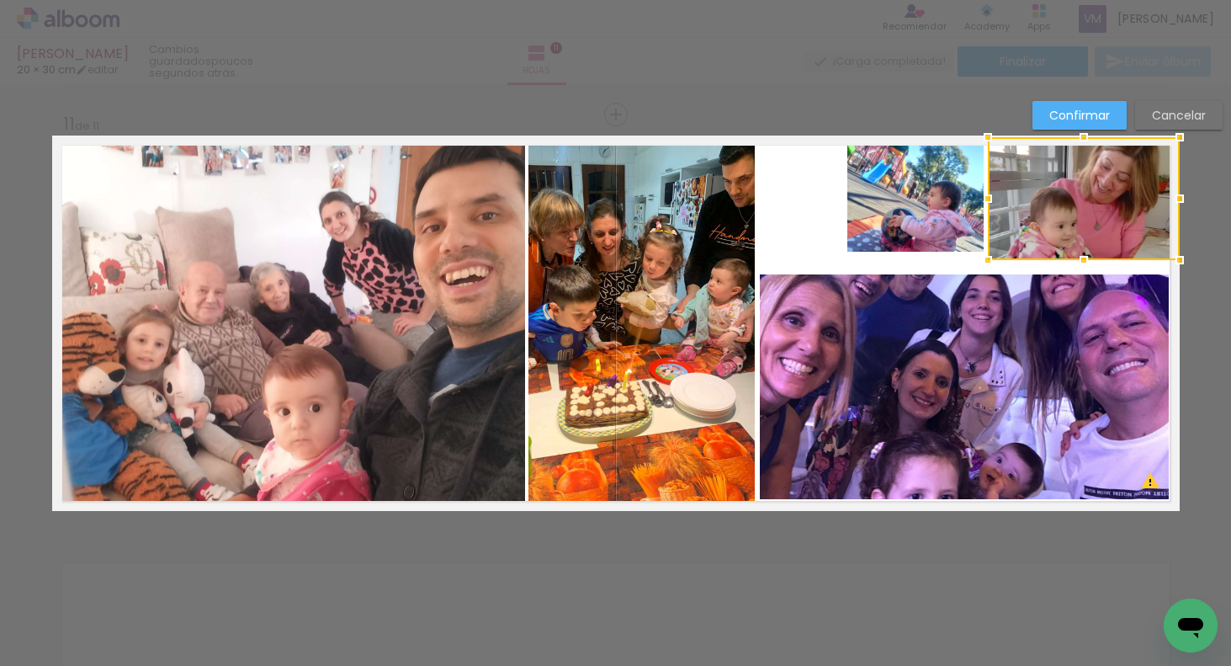
click at [1081, 253] on div at bounding box center [1084, 260] width 34 height 34
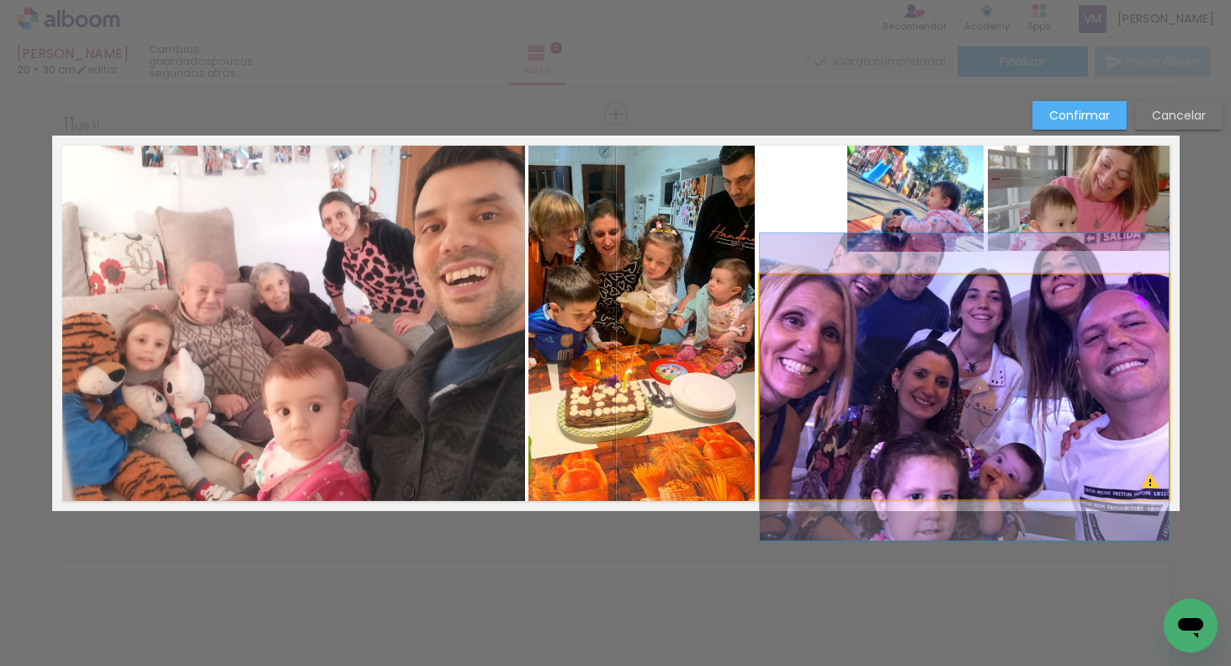
click at [991, 377] on quentale-photo at bounding box center [964, 386] width 409 height 225
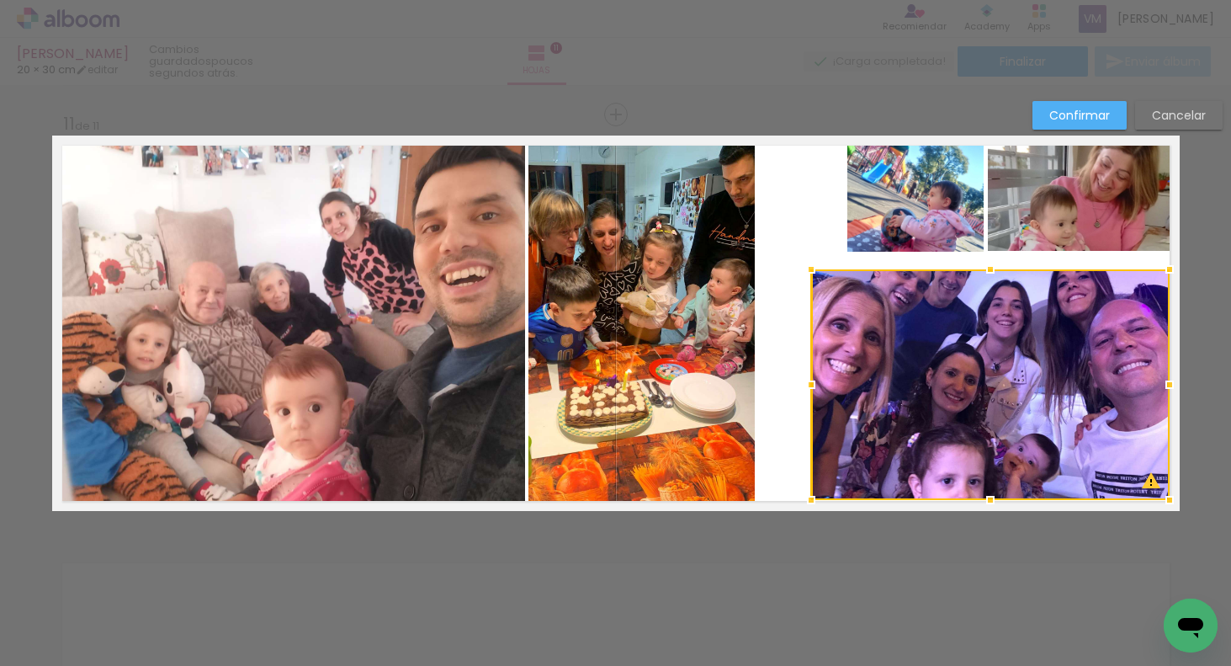
drag, startPoint x: 760, startPoint y: 273, endPoint x: 801, endPoint y: 231, distance: 58.9
click at [808, 259] on div at bounding box center [812, 270] width 34 height 34
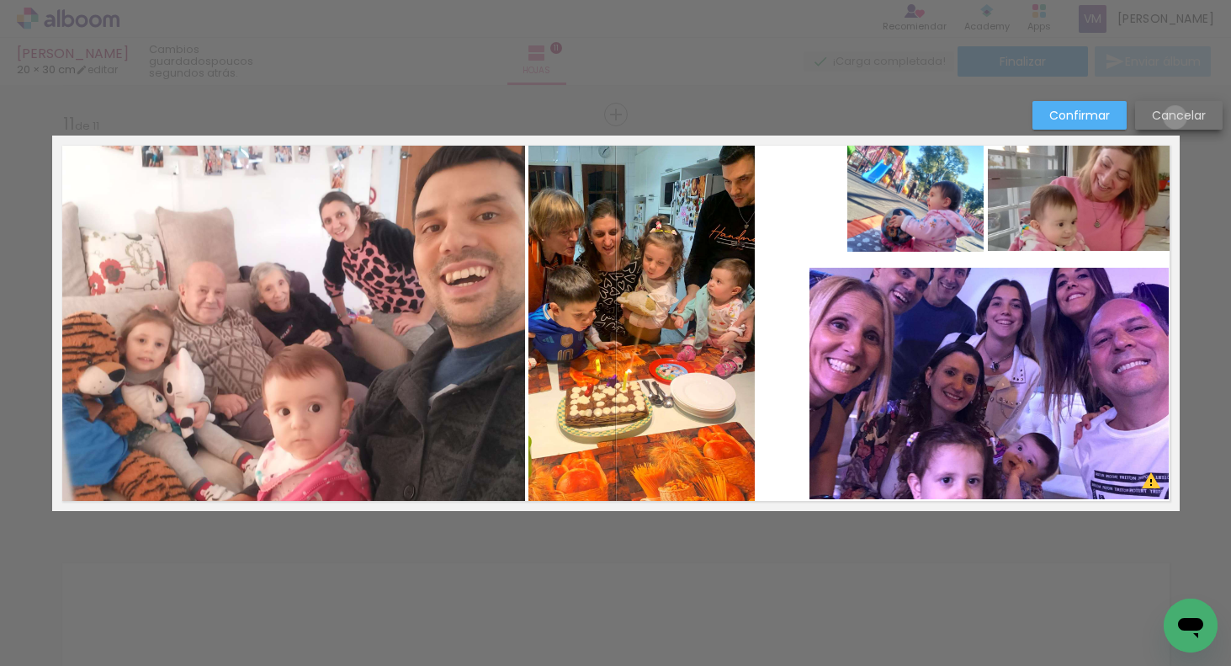
click at [0, 0] on slot "Cancelar" at bounding box center [0, 0] width 0 height 0
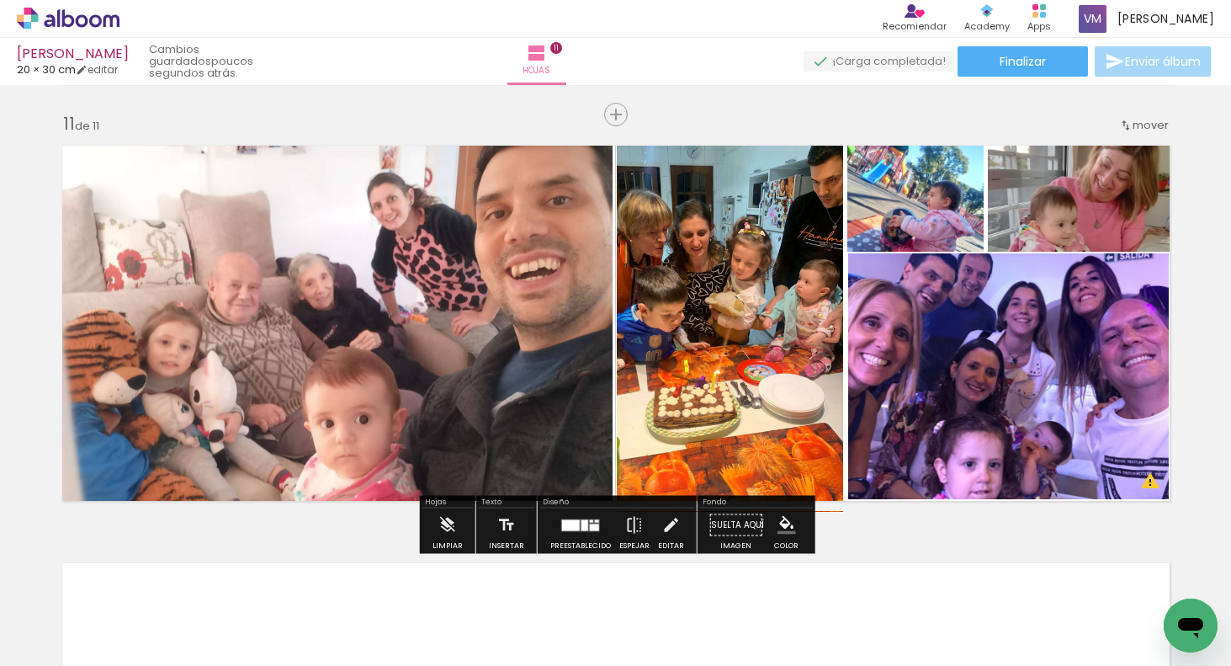
click at [67, 639] on span "Añadir Fotos" at bounding box center [51, 643] width 33 height 19
click at [0, 0] on input "file" at bounding box center [0, 0] width 0 height 0
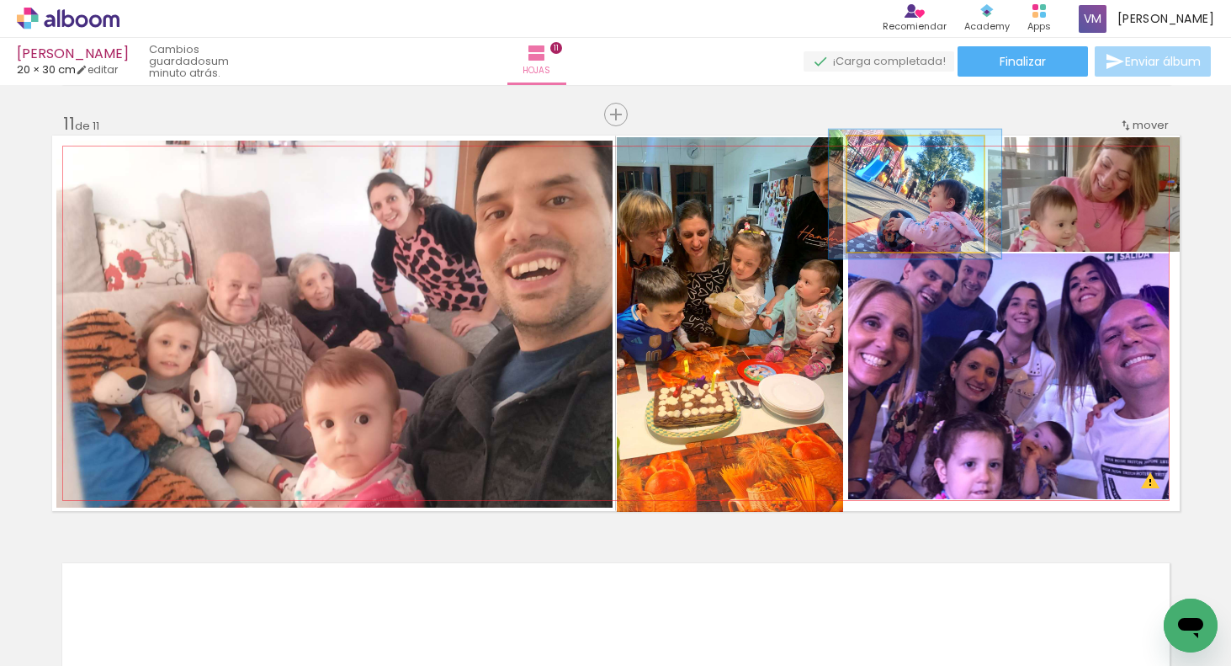
drag, startPoint x: 895, startPoint y: 152, endPoint x: 906, endPoint y: 152, distance: 11.0
type paper-slider "119"
click at [906, 153] on div at bounding box center [893, 154] width 27 height 27
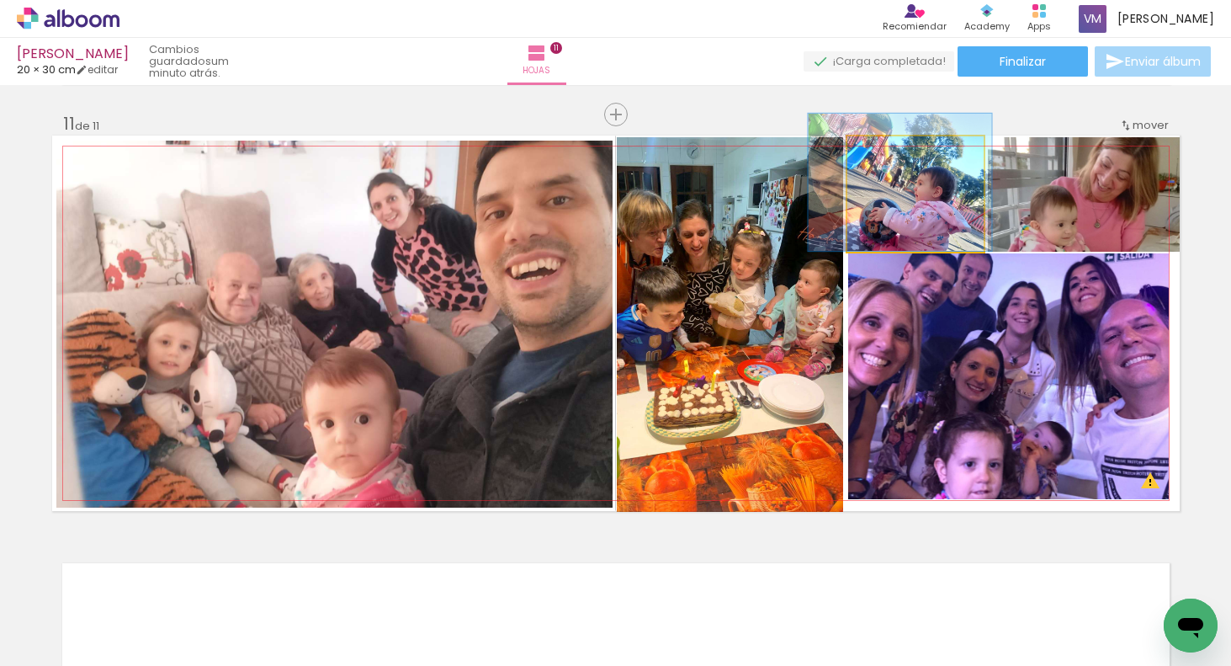
drag, startPoint x: 953, startPoint y: 222, endPoint x: 942, endPoint y: 205, distance: 20.8
